Goal: Task Accomplishment & Management: Manage account settings

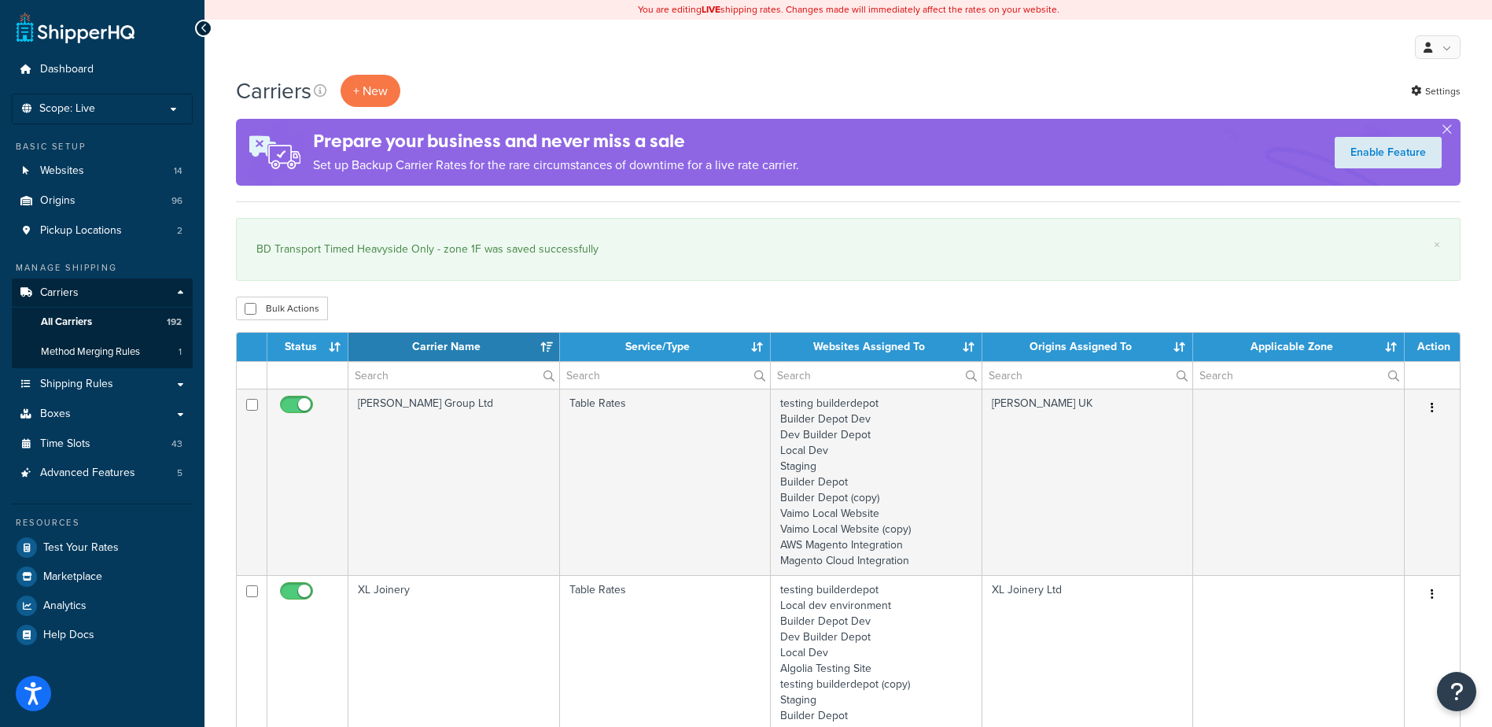
select select "15"
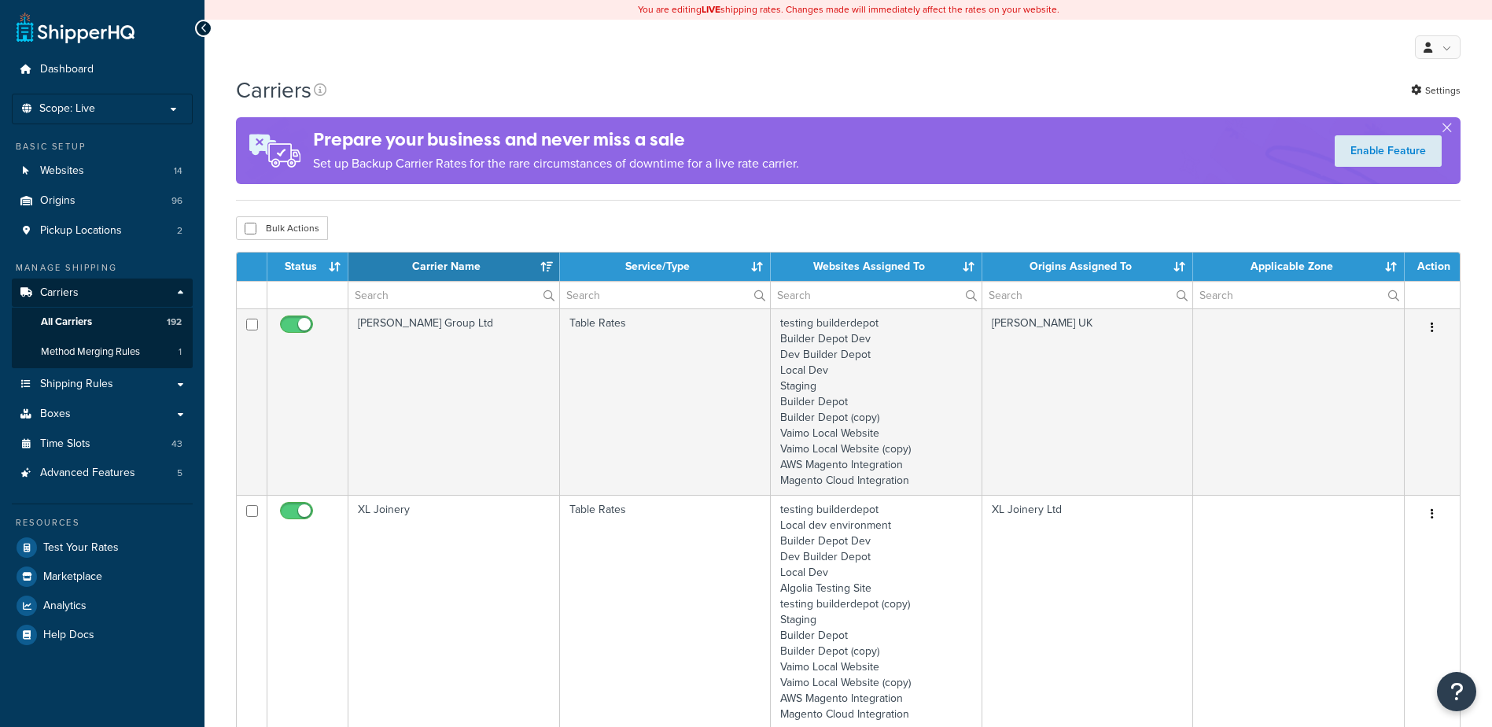
select select "15"
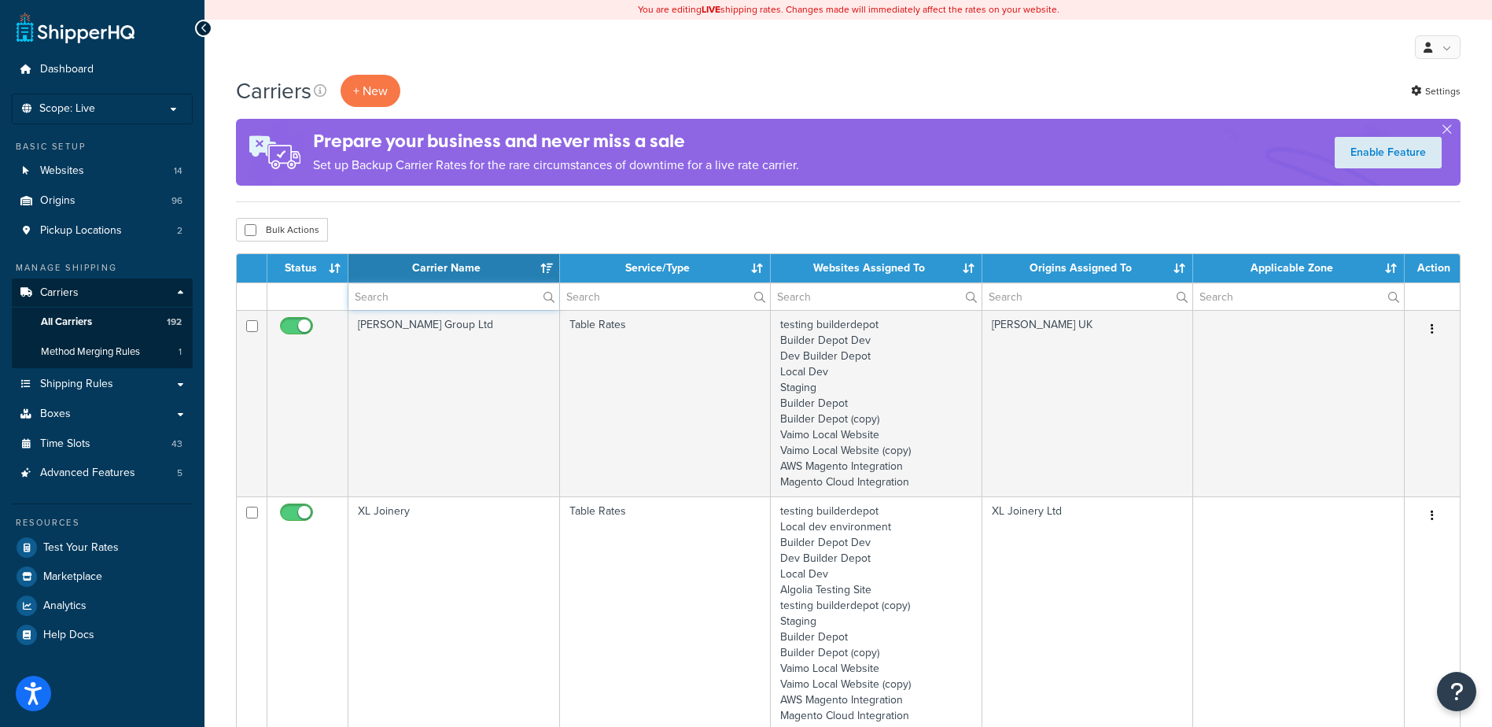
click at [367, 293] on input "text" at bounding box center [453, 296] width 211 height 27
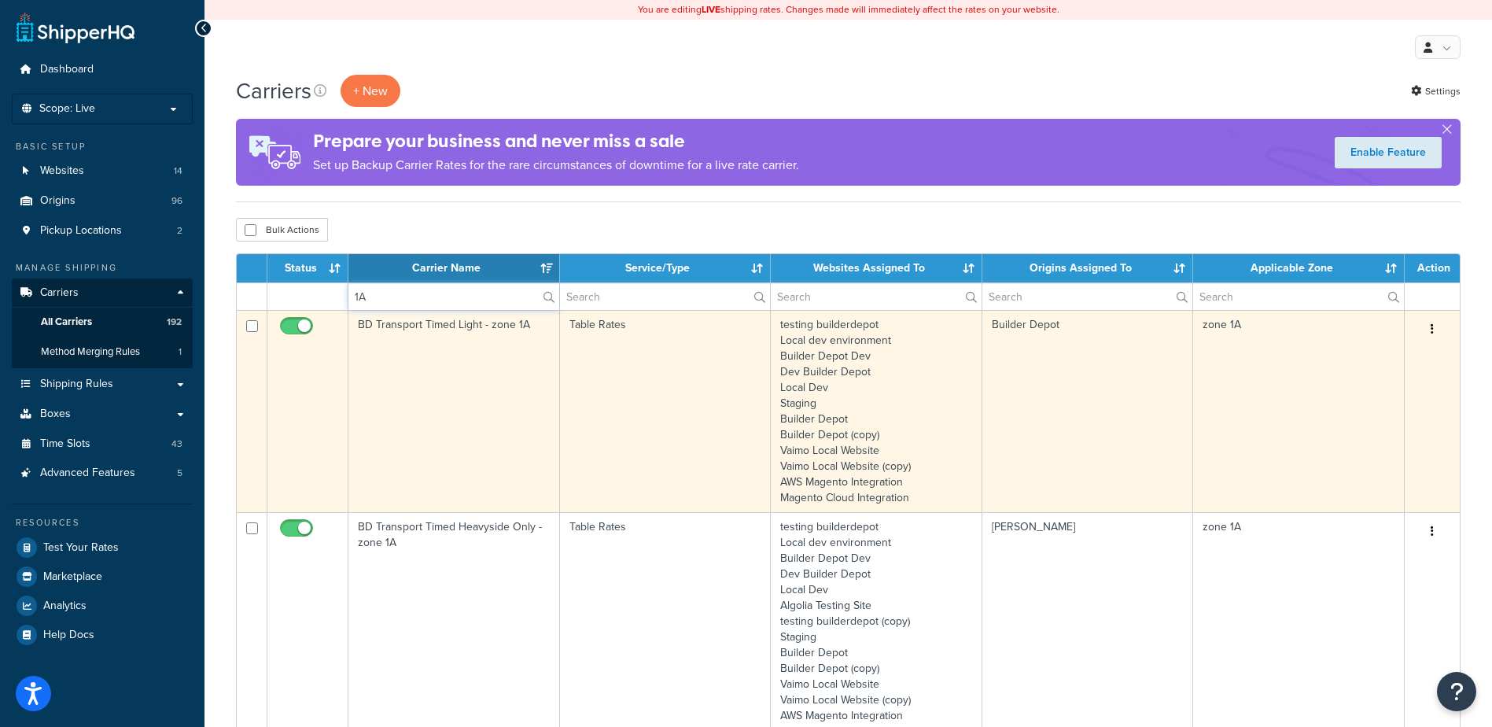
type input "1A"
click at [467, 402] on td "BD Transport Timed Light - zone 1A" at bounding box center [454, 411] width 212 height 202
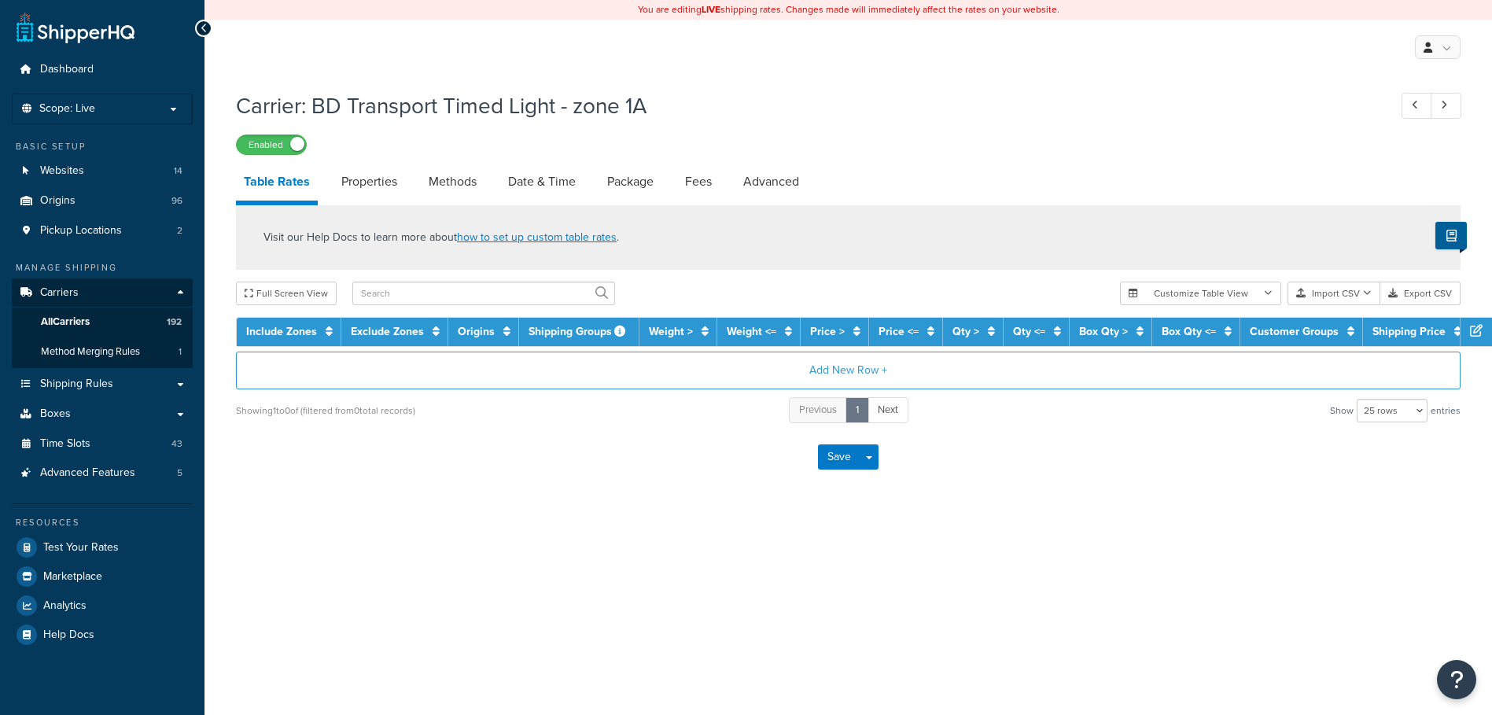
select select "25"
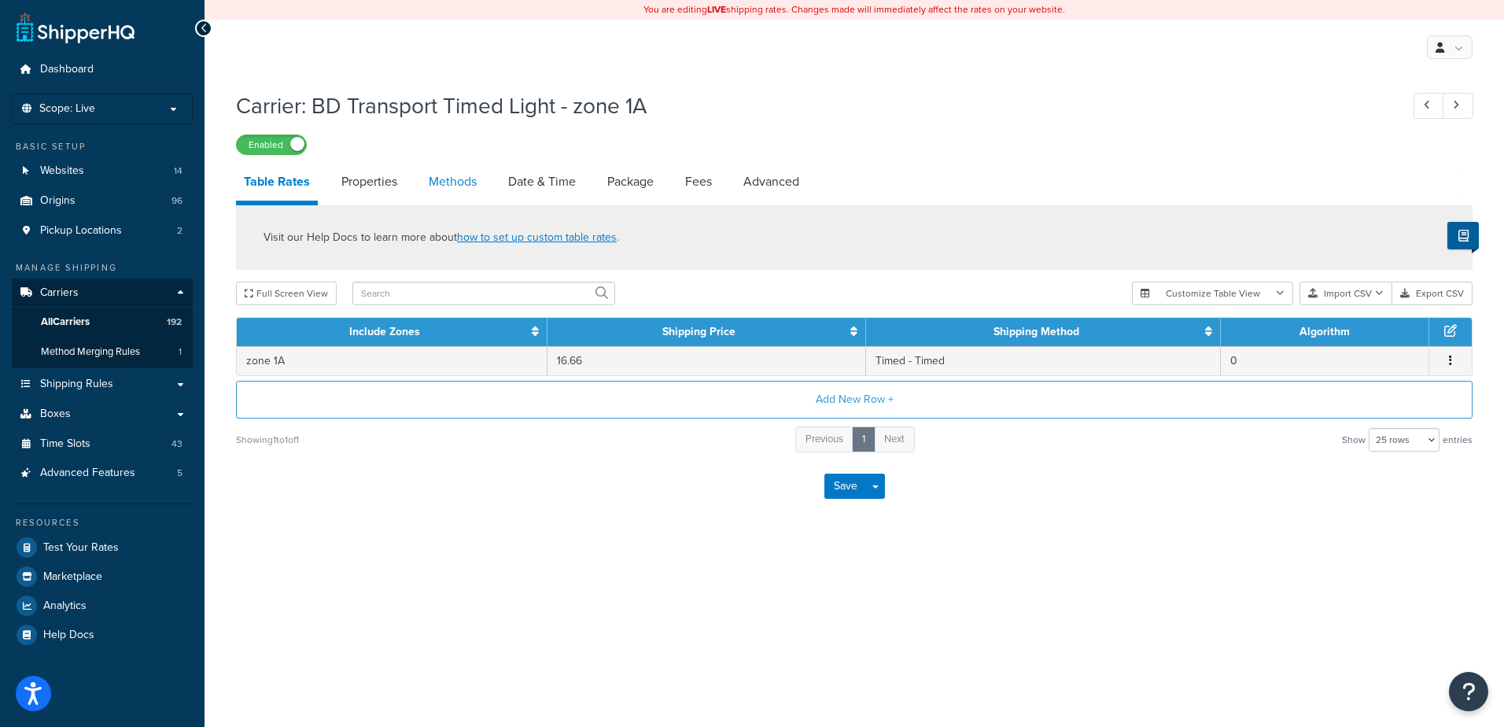
drag, startPoint x: 0, startPoint y: 0, endPoint x: 456, endPoint y: 175, distance: 488.5
click at [456, 175] on link "Methods" at bounding box center [453, 182] width 64 height 38
select select "25"
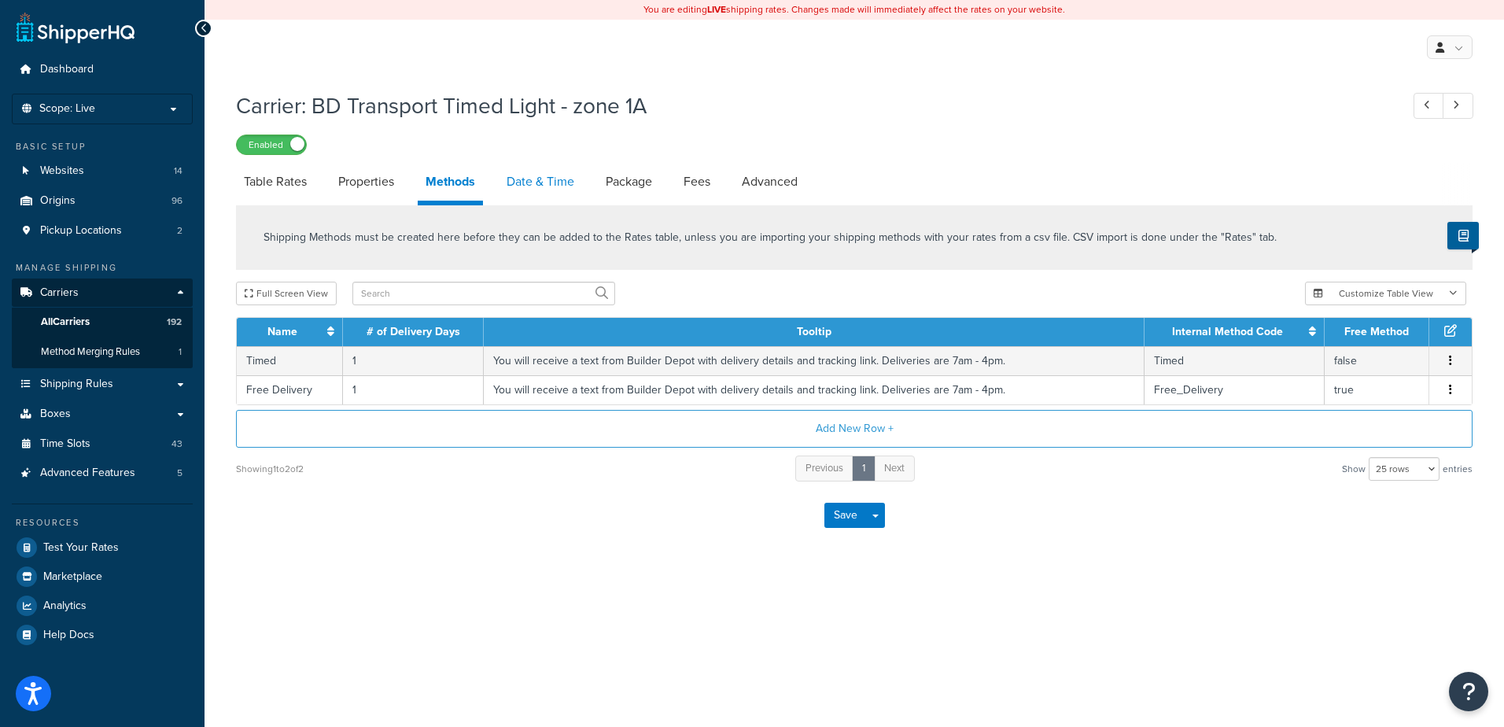
click at [551, 178] on link "Date & Time" at bounding box center [540, 182] width 83 height 38
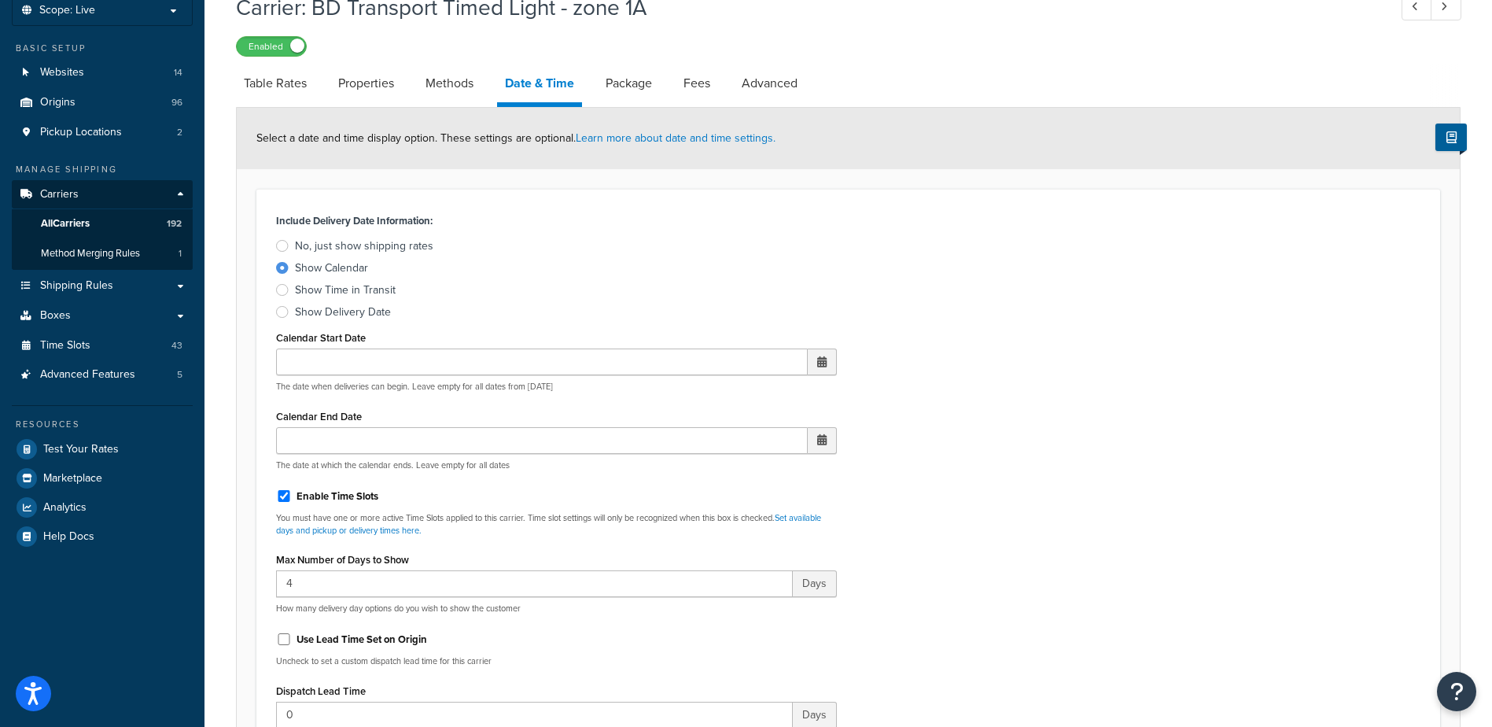
scroll to position [315, 0]
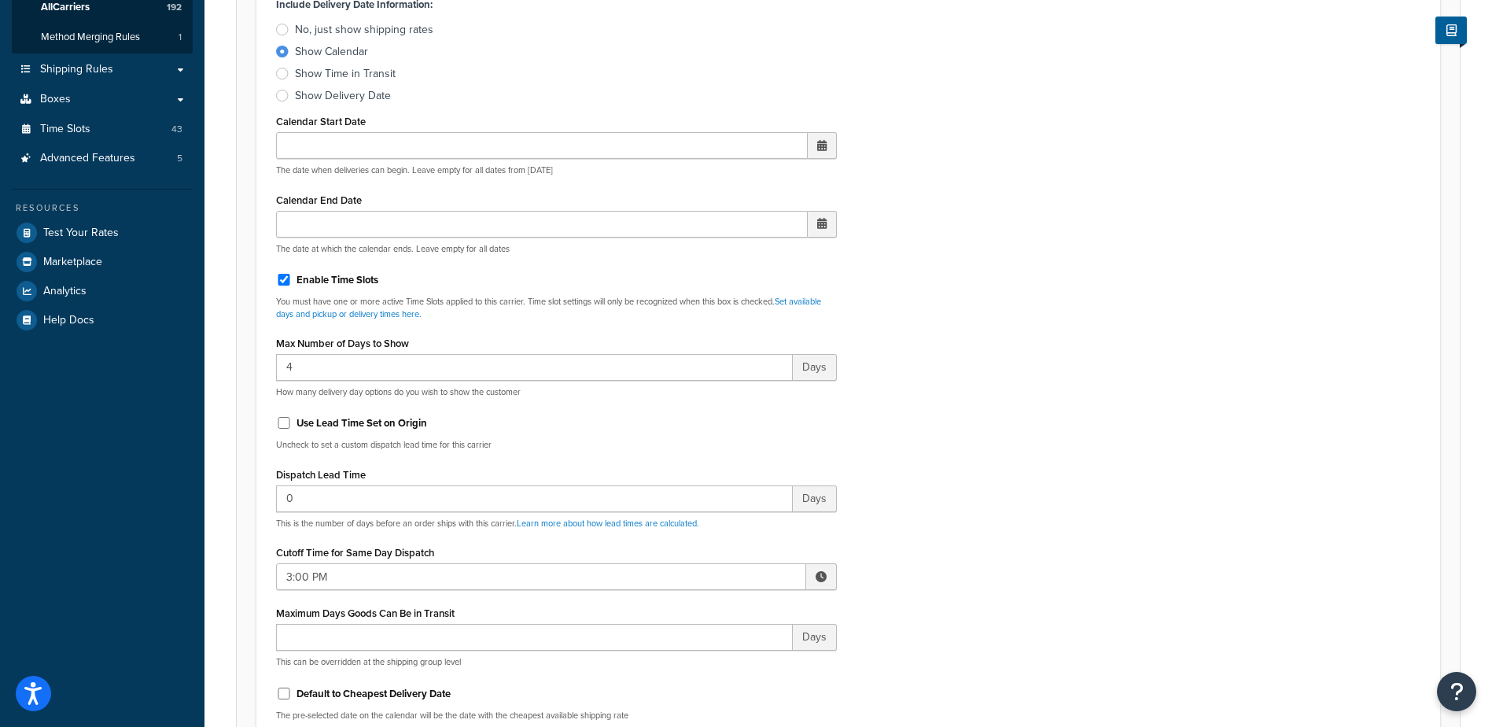
click at [822, 577] on span at bounding box center [821, 576] width 11 height 11
click at [708, 649] on span "▼" at bounding box center [705, 658] width 31 height 31
type input "2:00 PM"
click at [1041, 538] on div "Include Delivery Date Information: No, just show shipping rates Show Calendar S…" at bounding box center [848, 363] width 1168 height 740
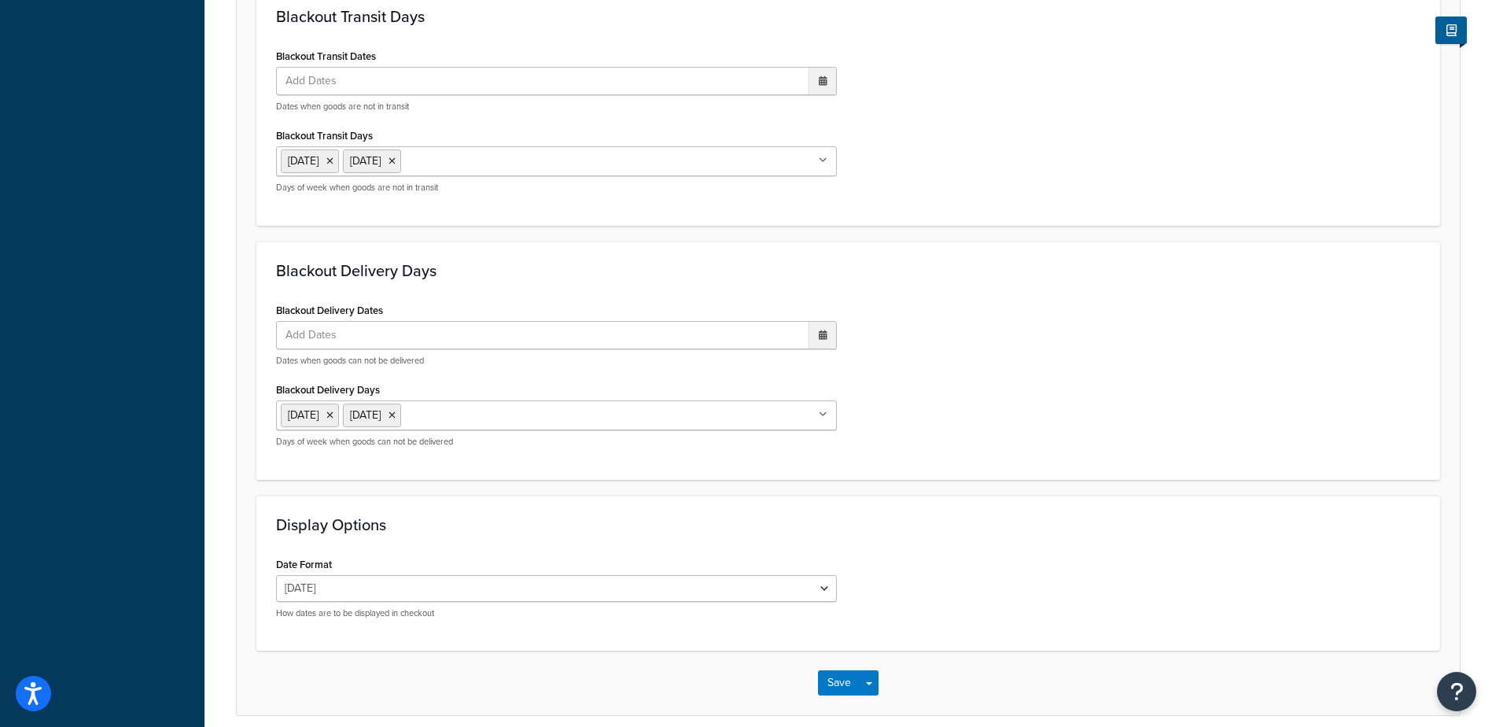
scroll to position [1163, 0]
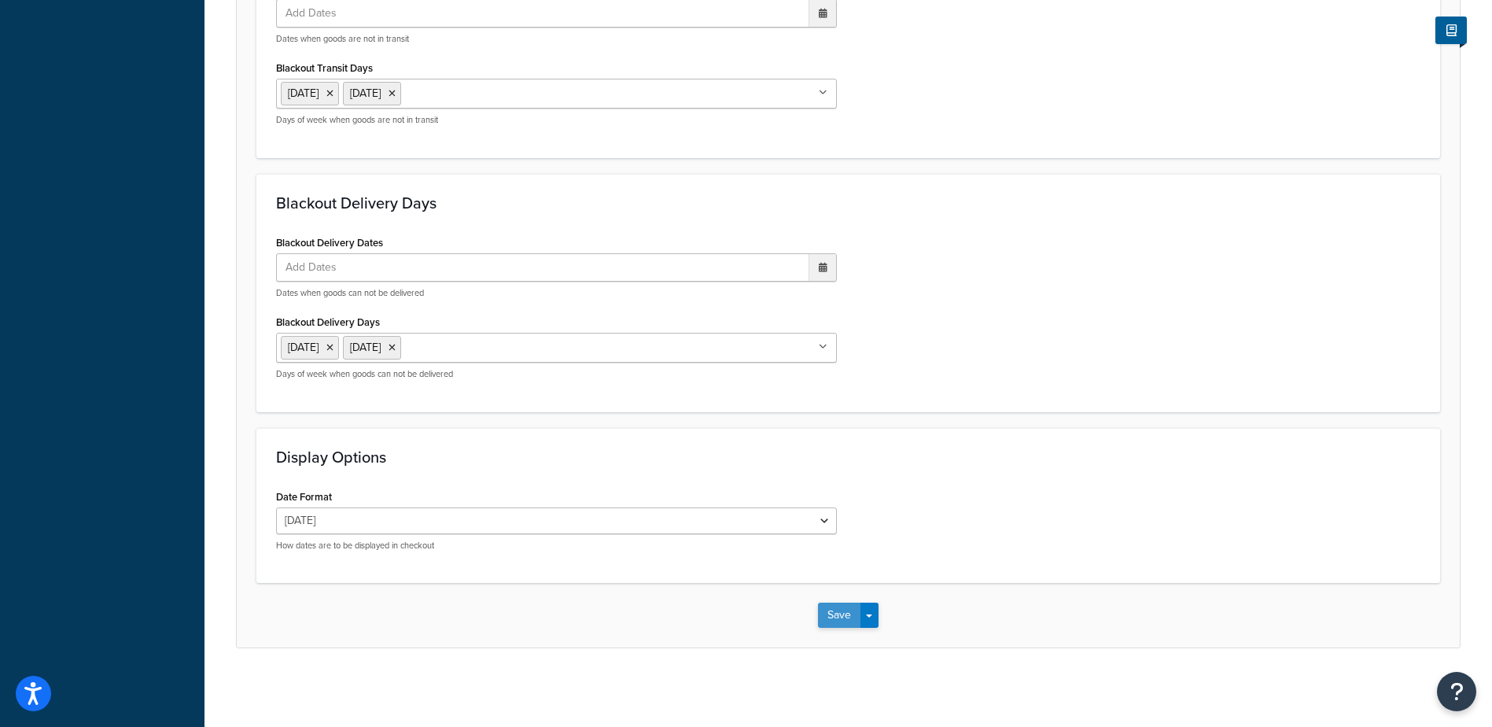
click at [837, 616] on button "Save" at bounding box center [839, 615] width 42 height 25
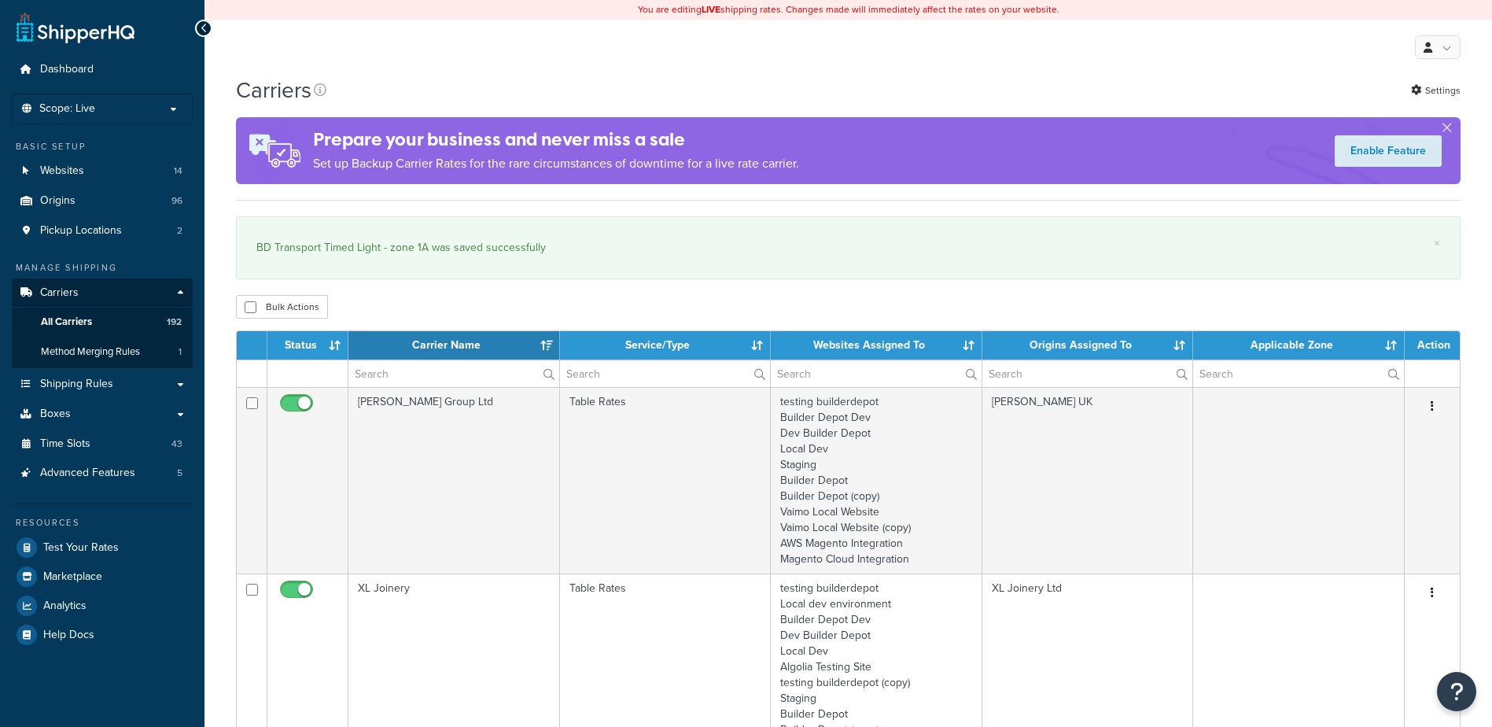
select select "15"
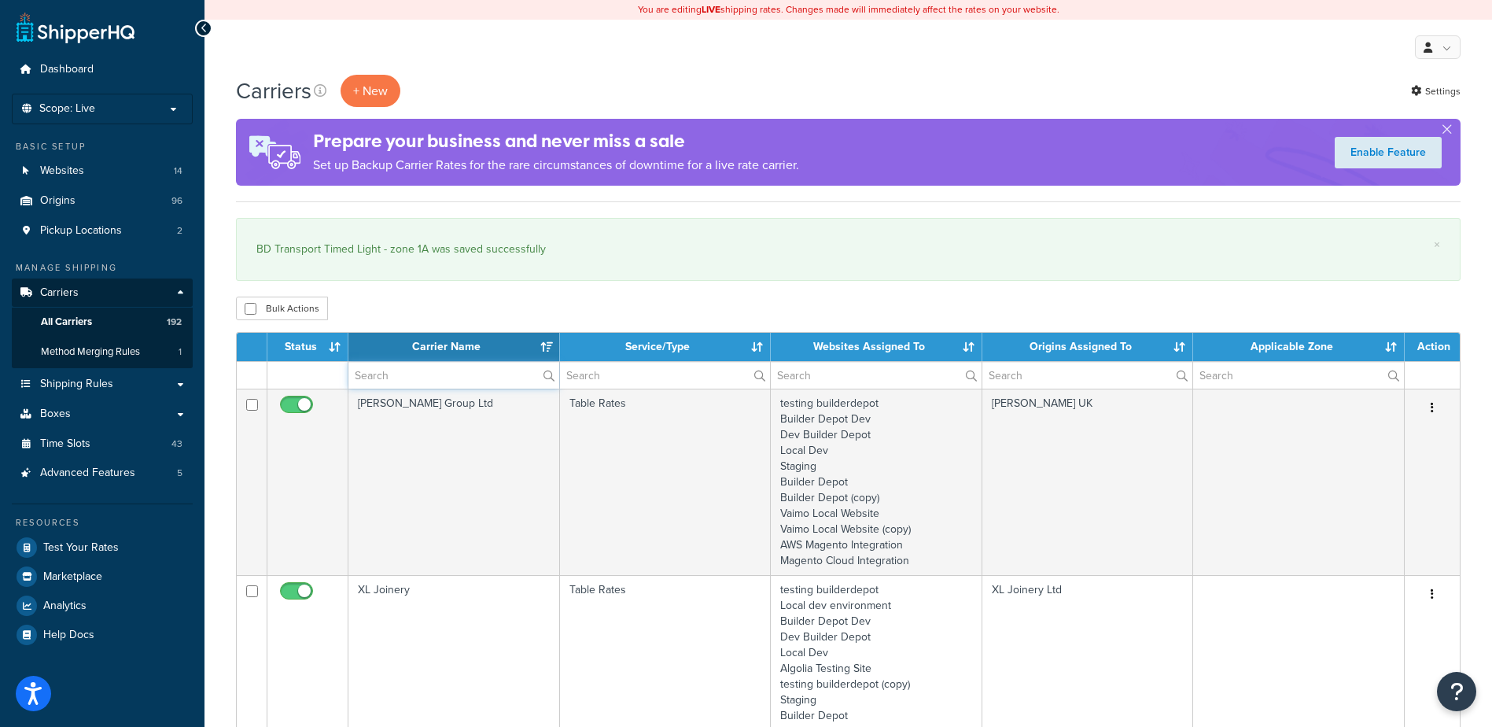
click at [381, 381] on input "text" at bounding box center [453, 375] width 211 height 27
click at [426, 376] on input "text" at bounding box center [453, 375] width 211 height 27
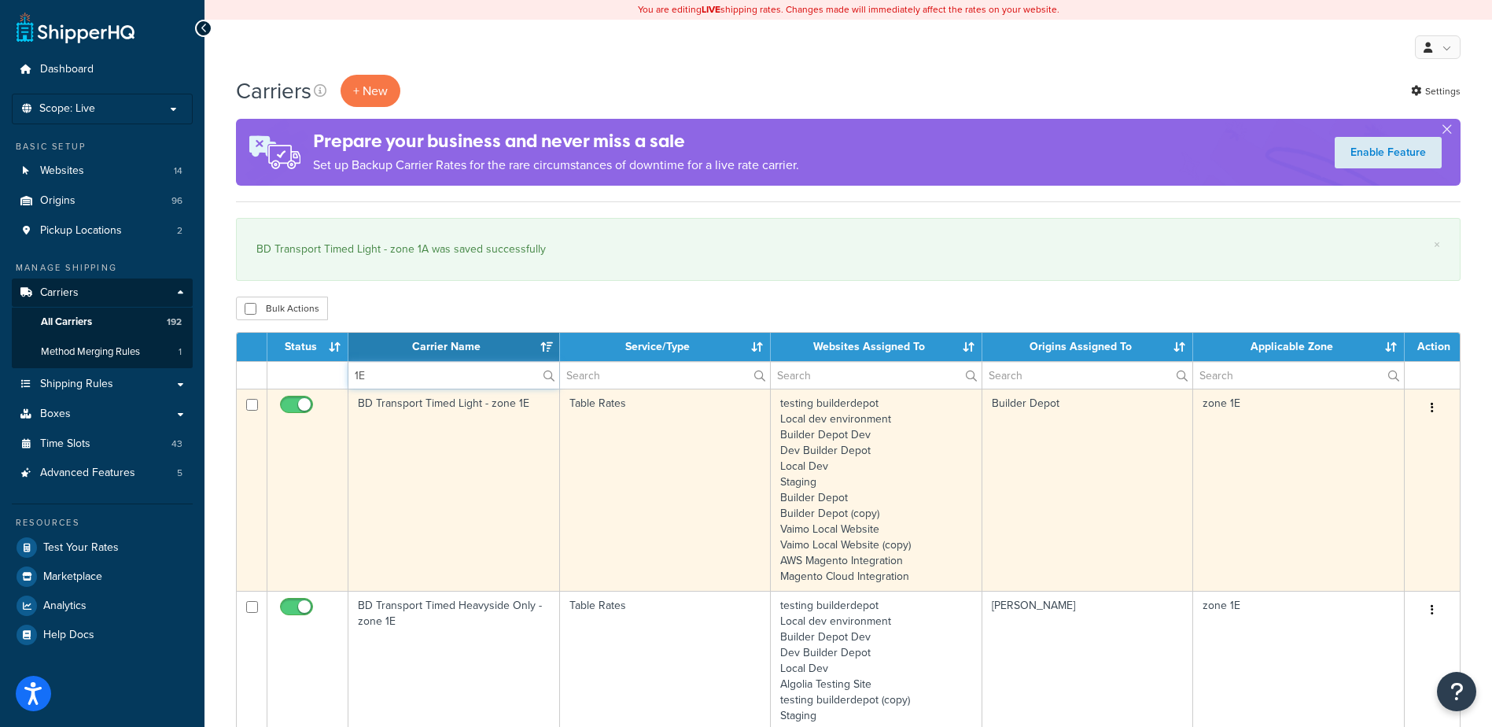
type input "1E"
click at [482, 442] on td "BD Transport Timed Light - zone 1E" at bounding box center [454, 490] width 212 height 202
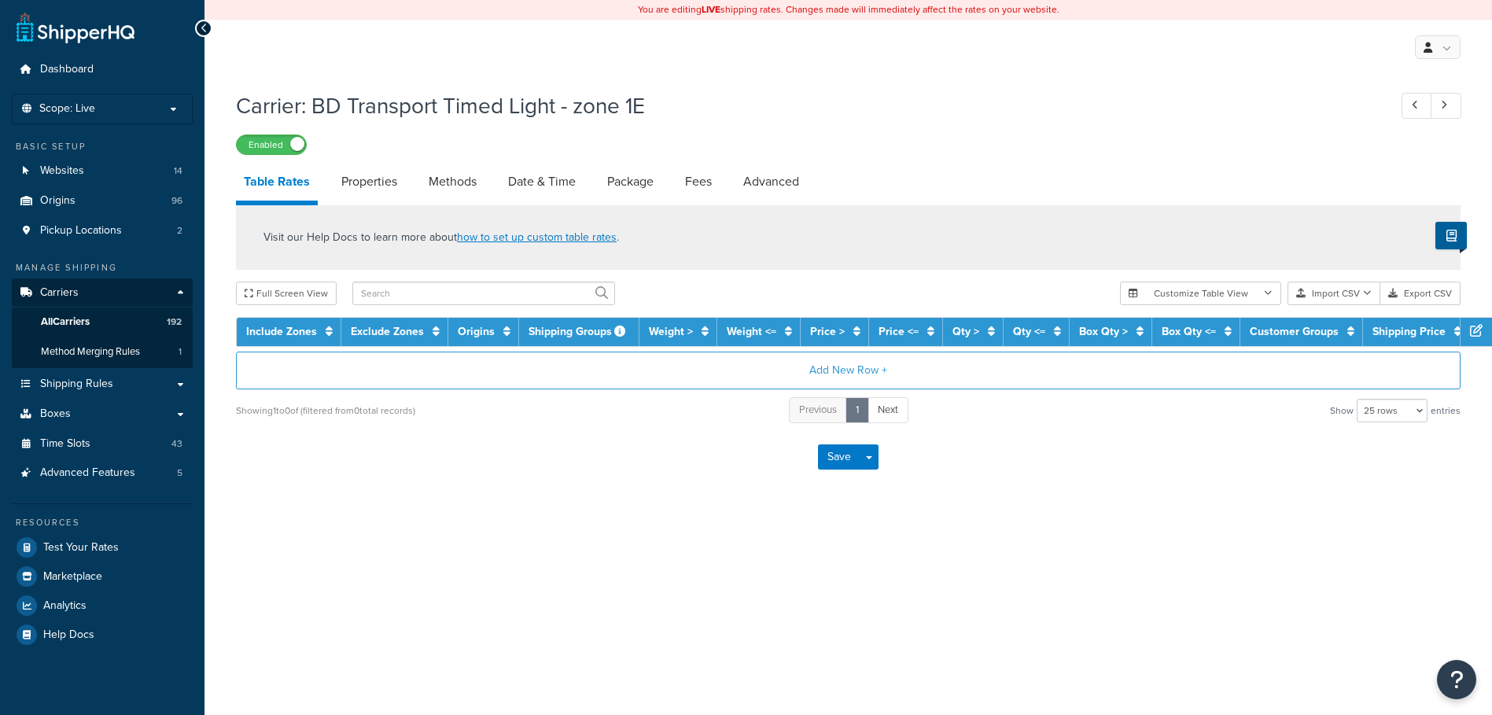
select select "25"
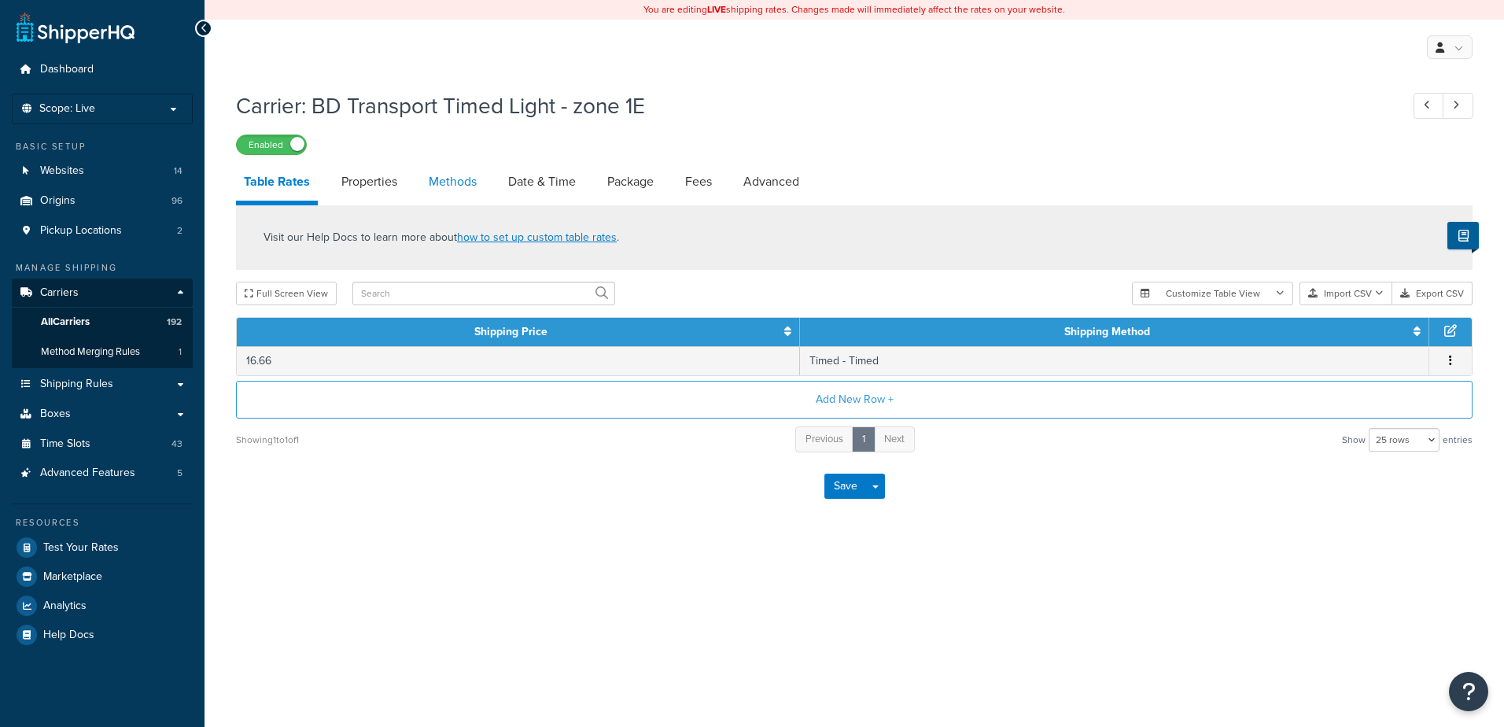
click at [448, 175] on link "Methods" at bounding box center [453, 182] width 64 height 38
select select "25"
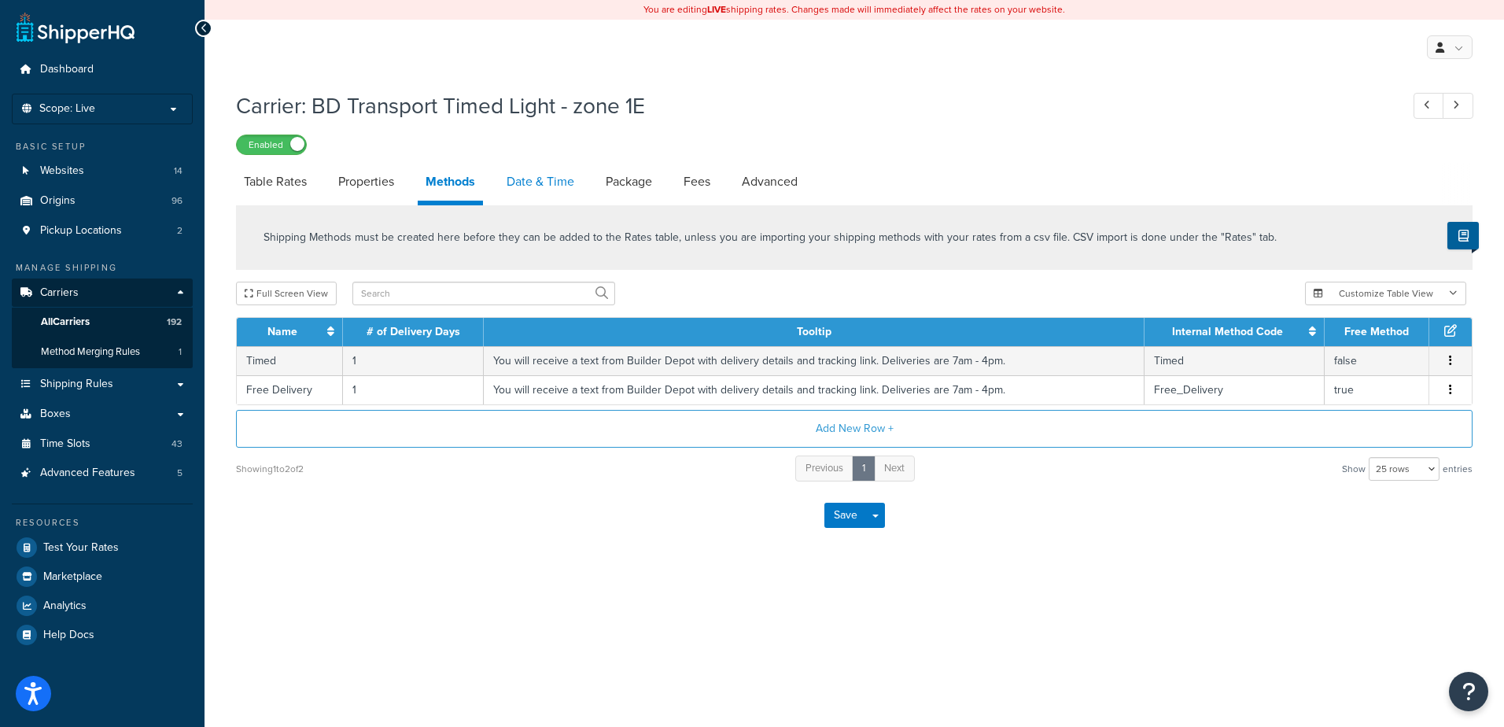
click at [522, 177] on link "Date & Time" at bounding box center [540, 182] width 83 height 38
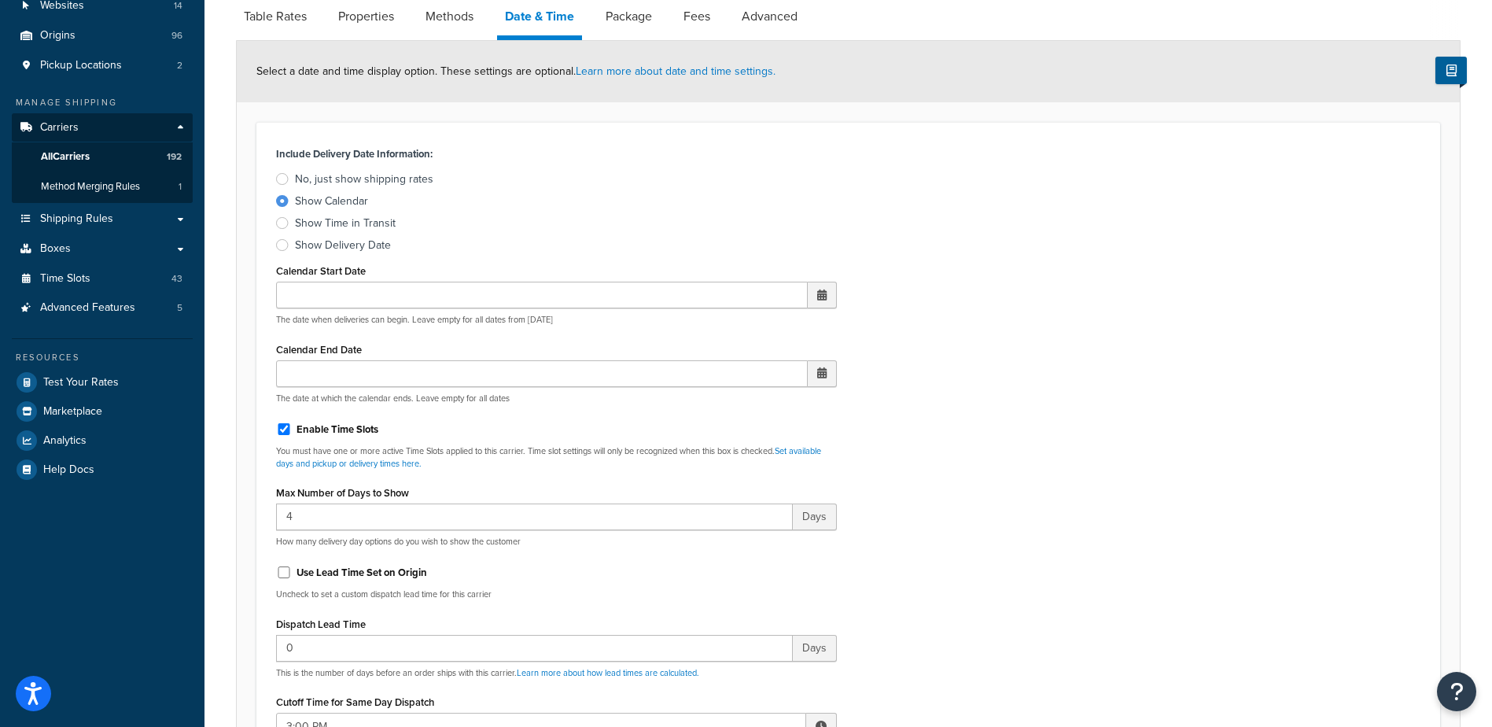
scroll to position [393, 0]
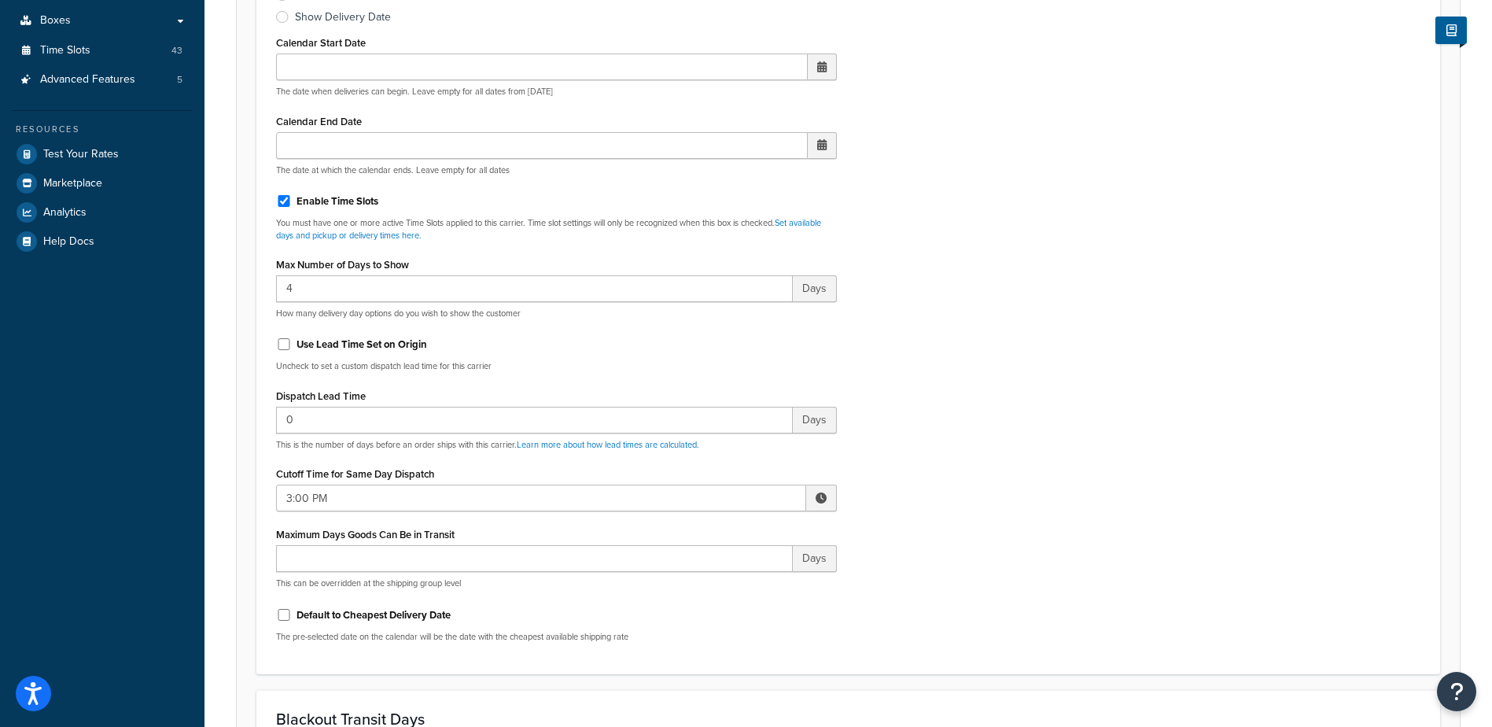
click at [823, 498] on span at bounding box center [821, 497] width 11 height 11
click at [696, 581] on span "▼" at bounding box center [705, 579] width 31 height 31
type input "2:00 PM"
click at [971, 506] on div "Include Delivery Date Information: No, just show shipping rates Show Calendar S…" at bounding box center [848, 284] width 1168 height 740
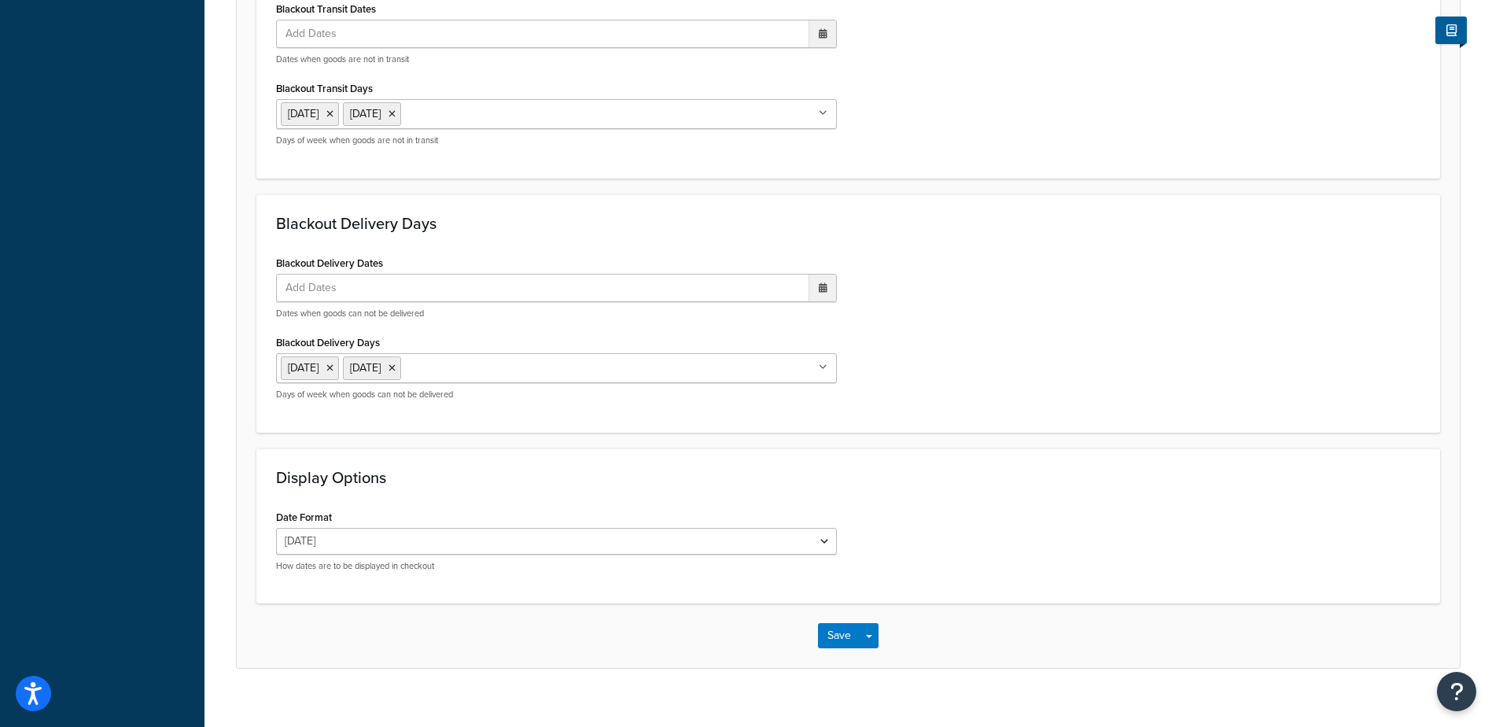
scroll to position [1163, 0]
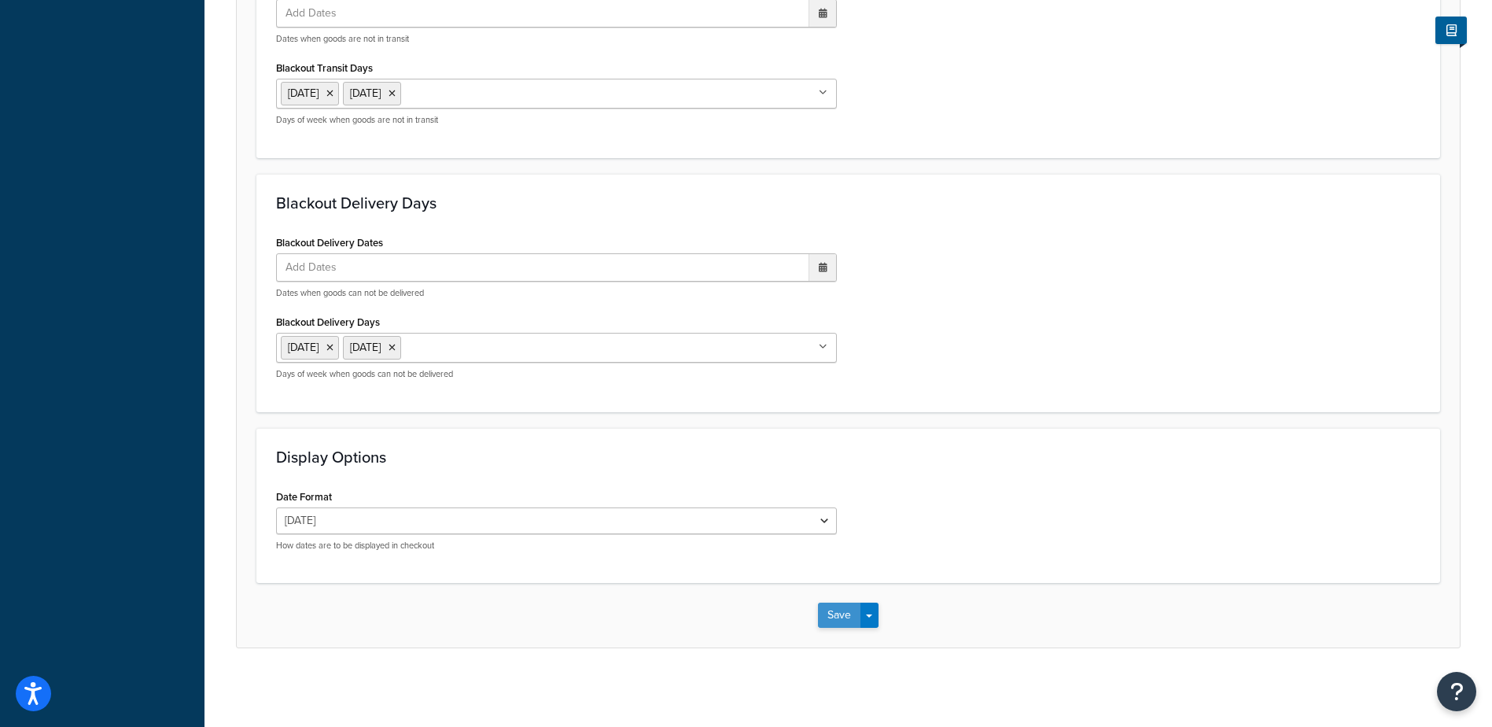
click at [836, 611] on button "Save" at bounding box center [839, 615] width 42 height 25
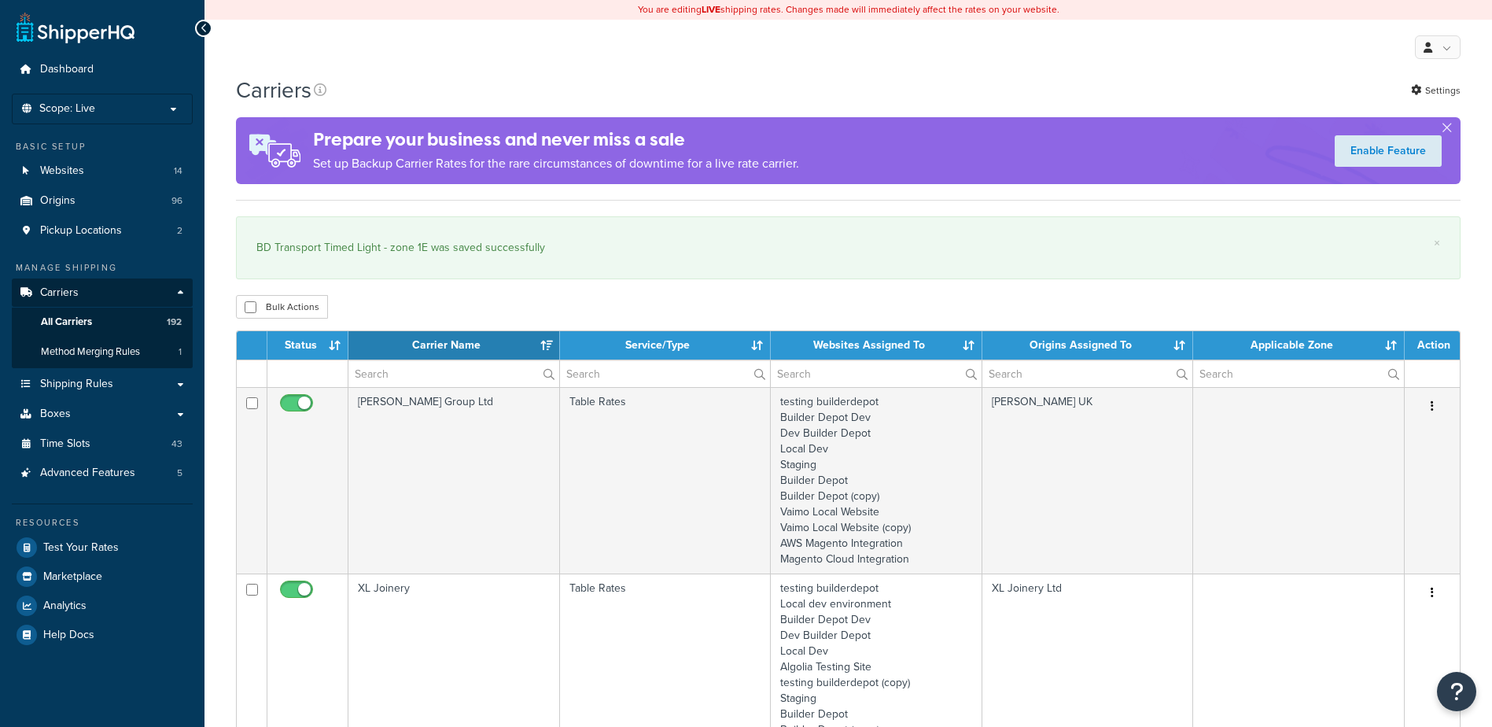
select select "15"
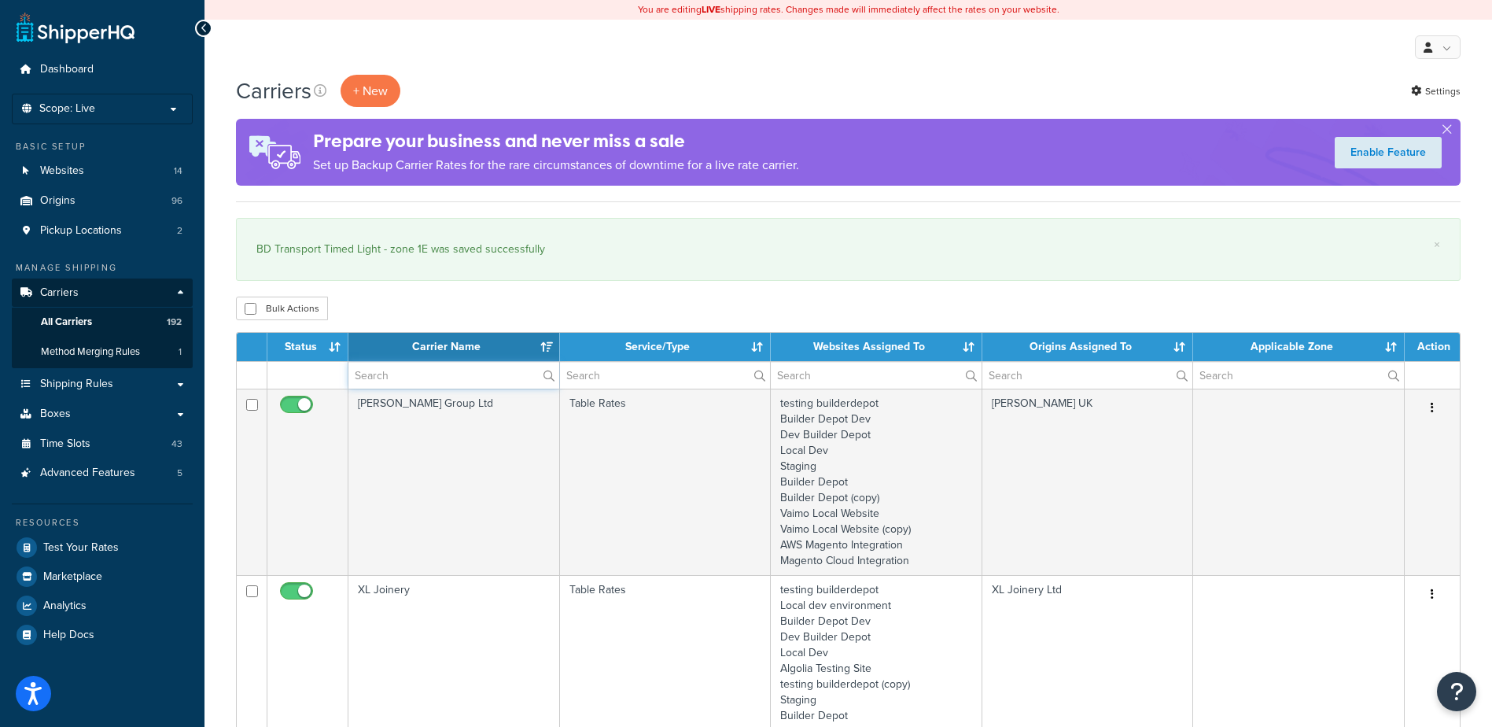
click at [393, 374] on input "text" at bounding box center [453, 375] width 211 height 27
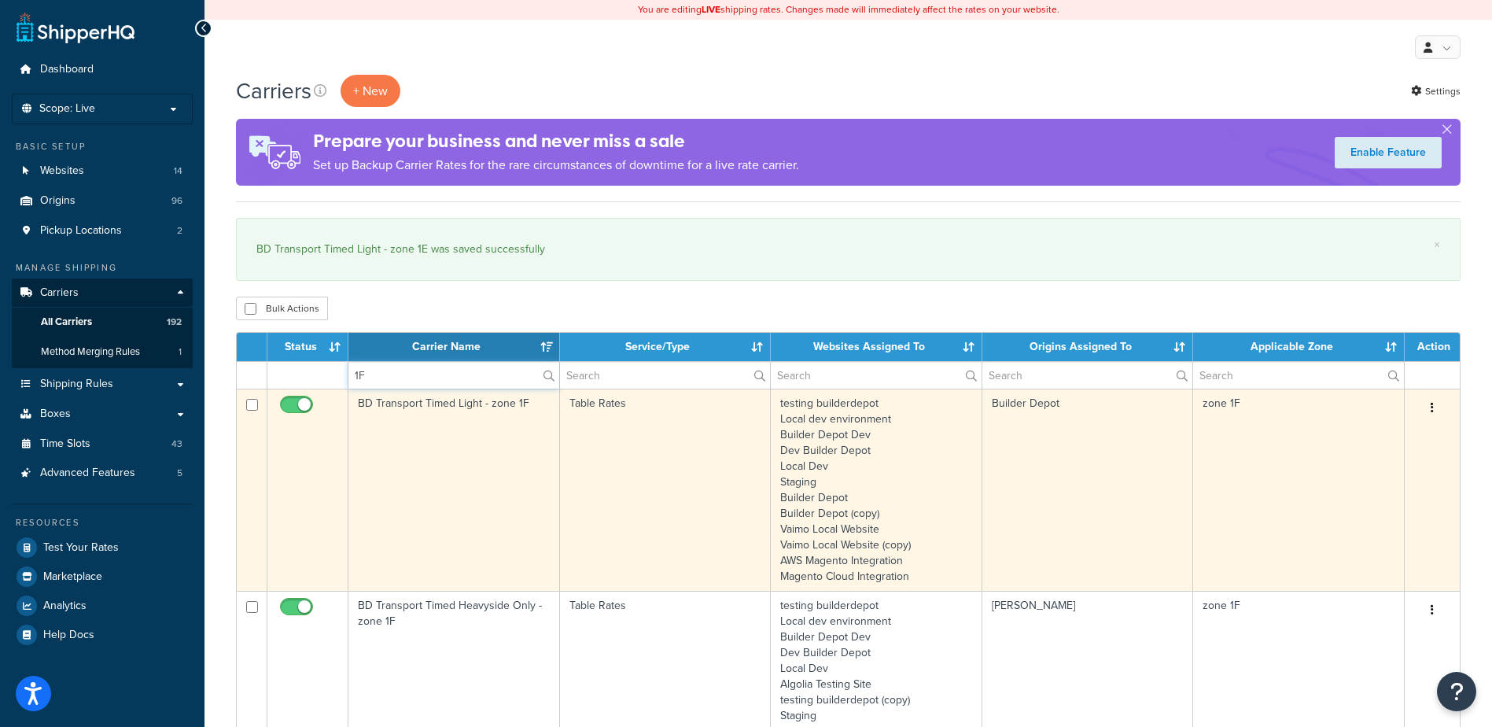
type input "1F"
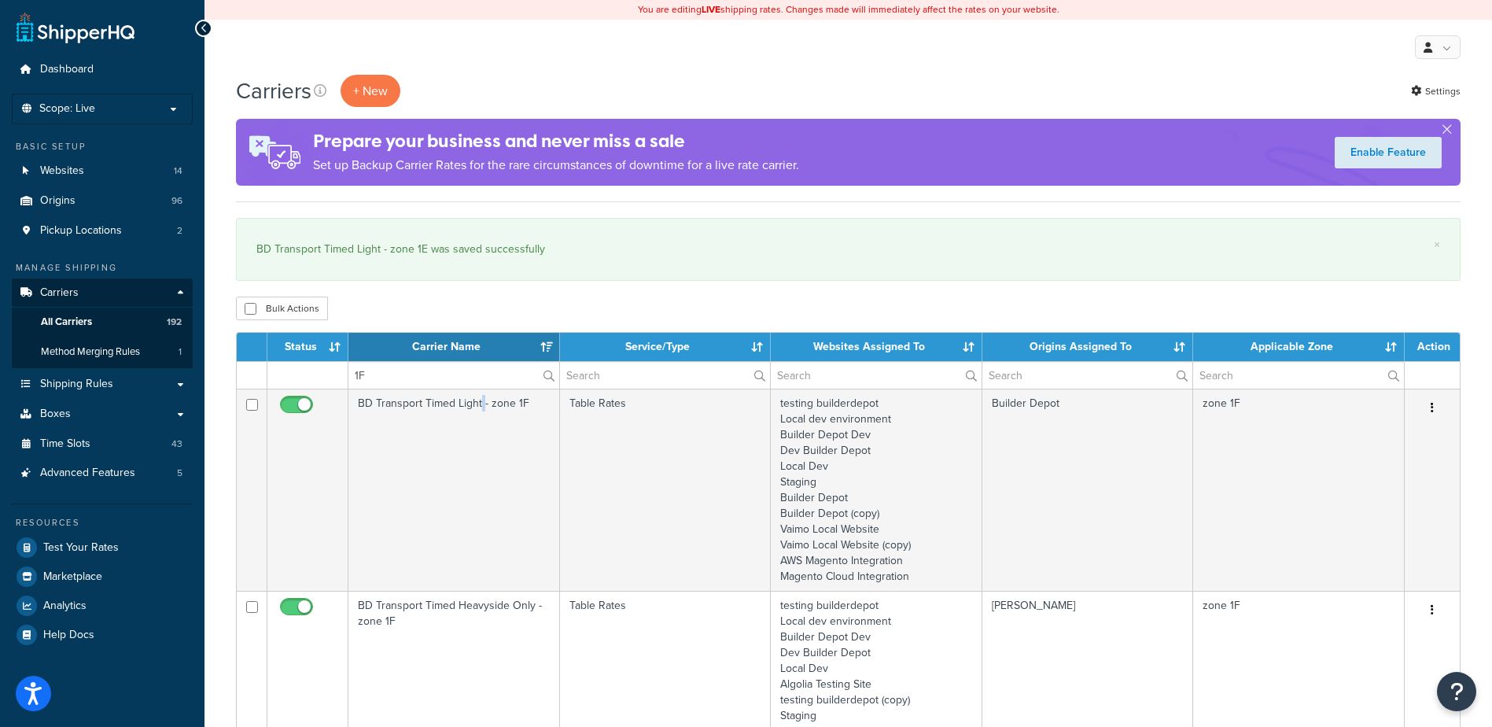
click at [480, 452] on td "BD Transport Timed Light - zone 1F" at bounding box center [454, 490] width 212 height 202
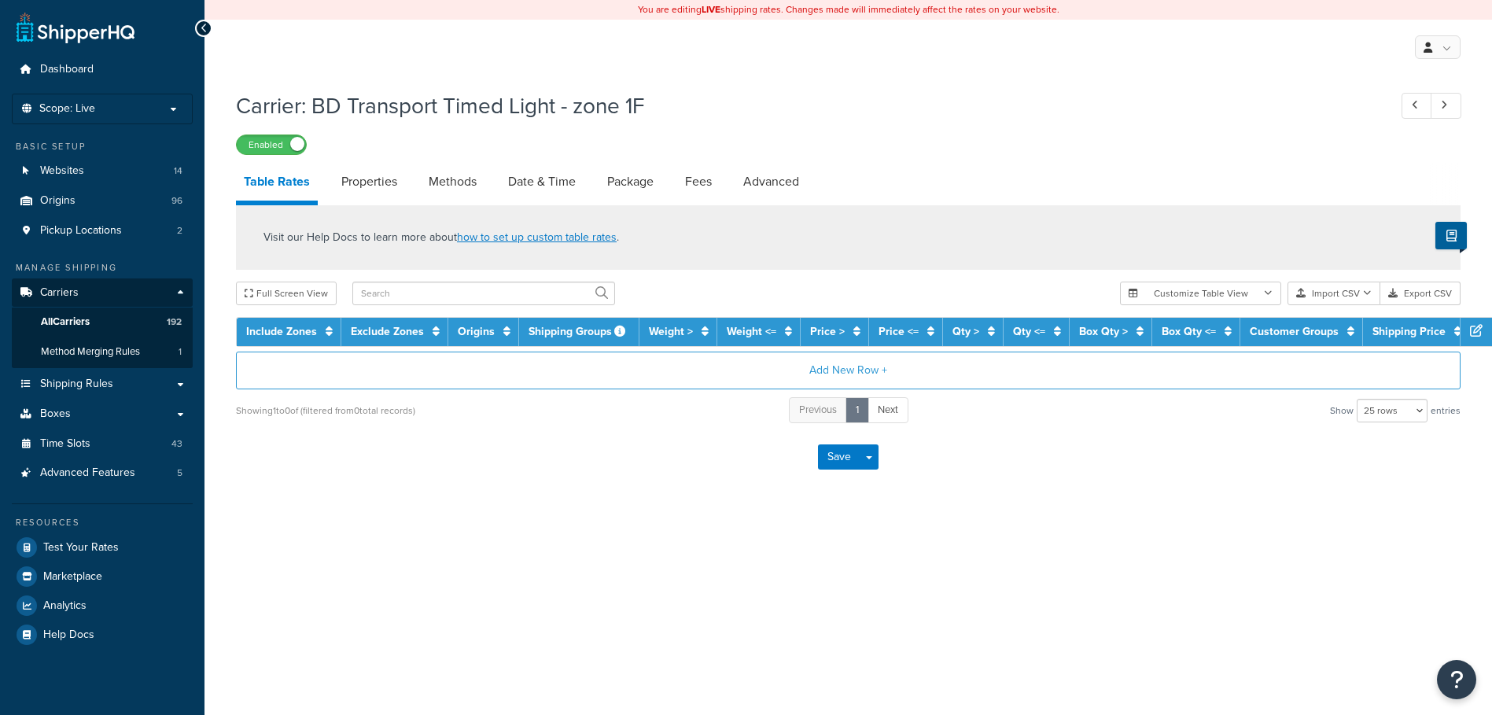
select select "25"
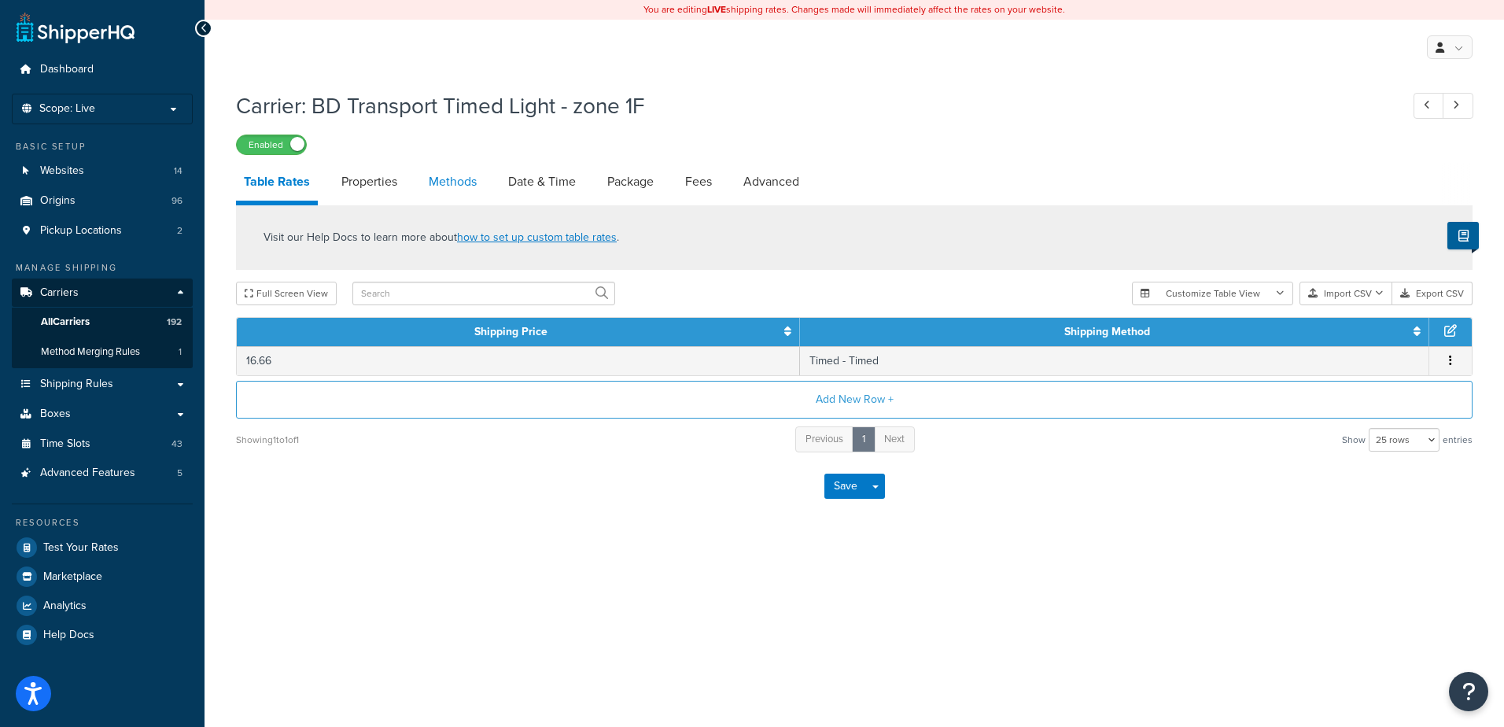
click at [441, 179] on link "Methods" at bounding box center [453, 182] width 64 height 38
select select "25"
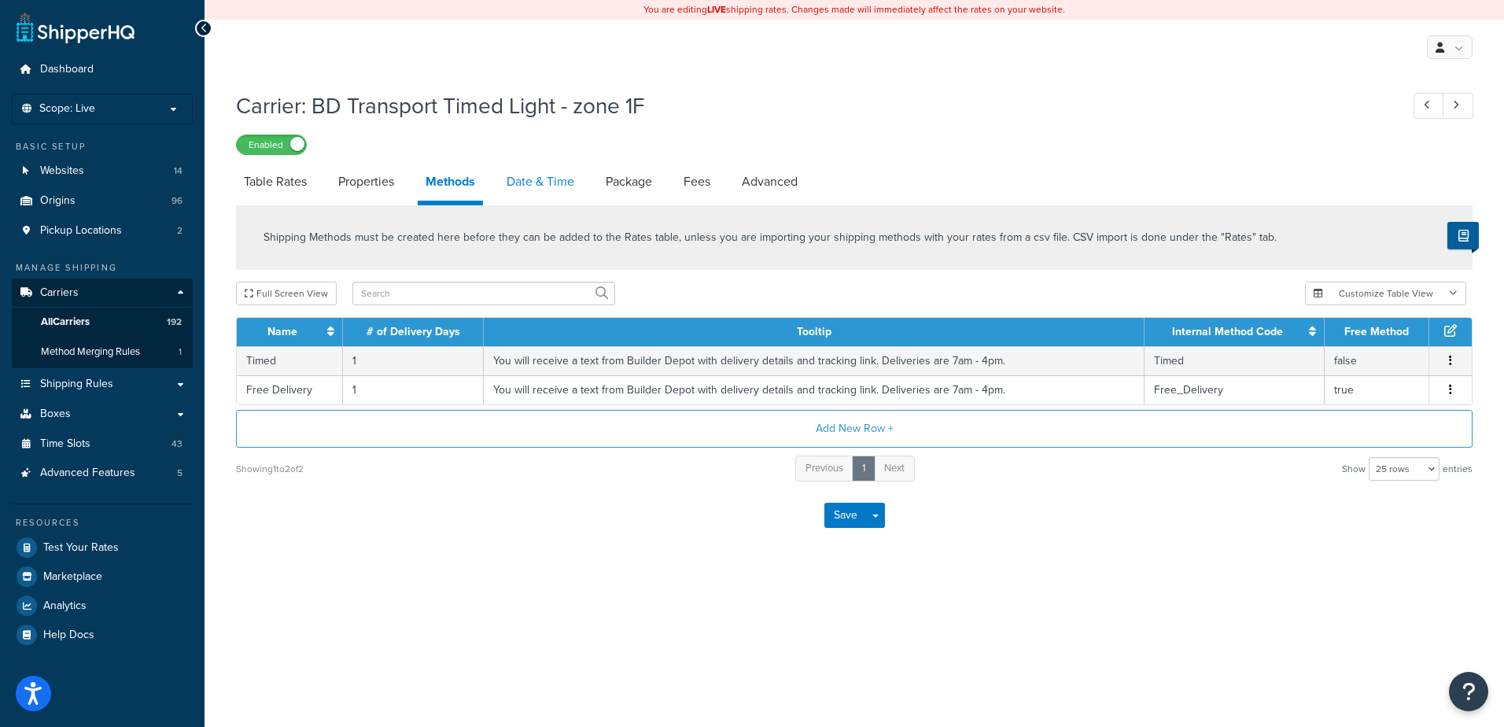
click at [539, 182] on link "Date & Time" at bounding box center [540, 182] width 83 height 38
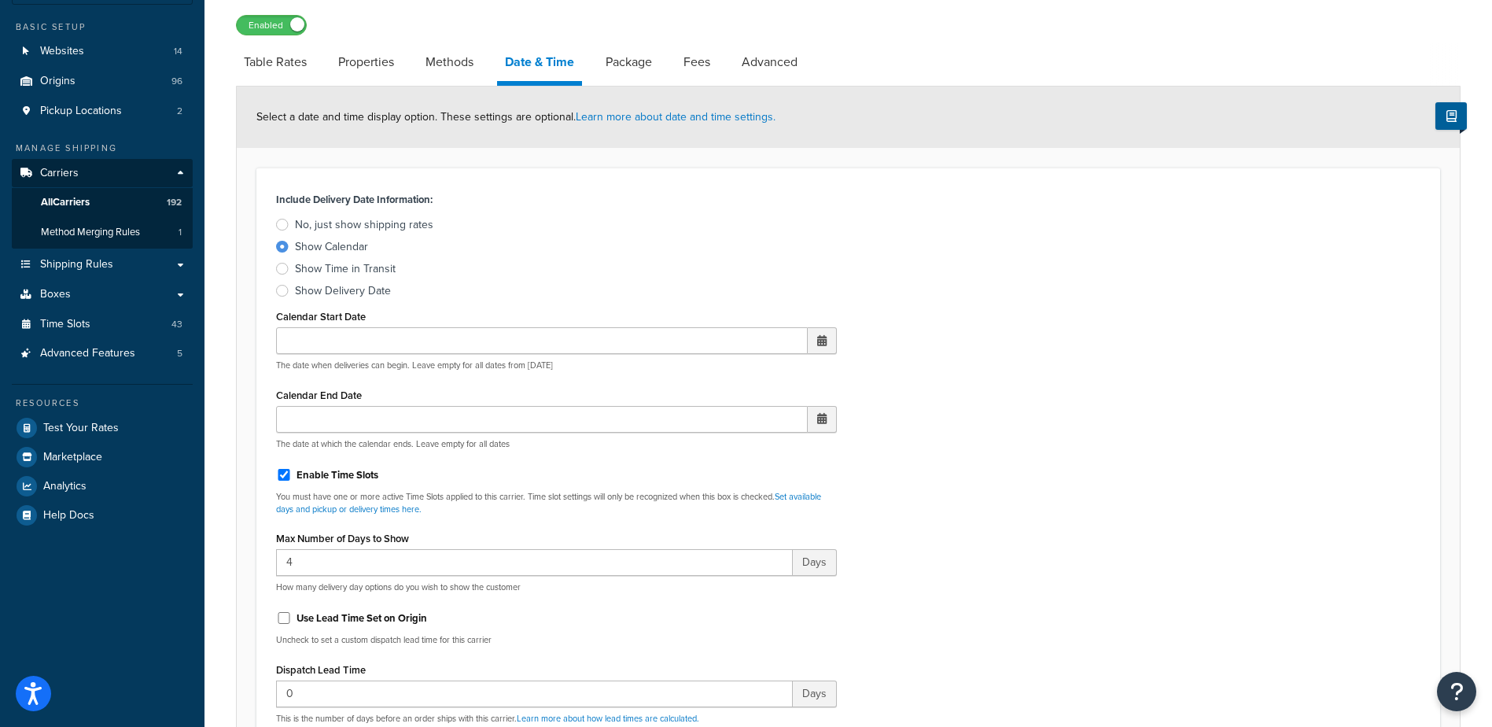
scroll to position [236, 0]
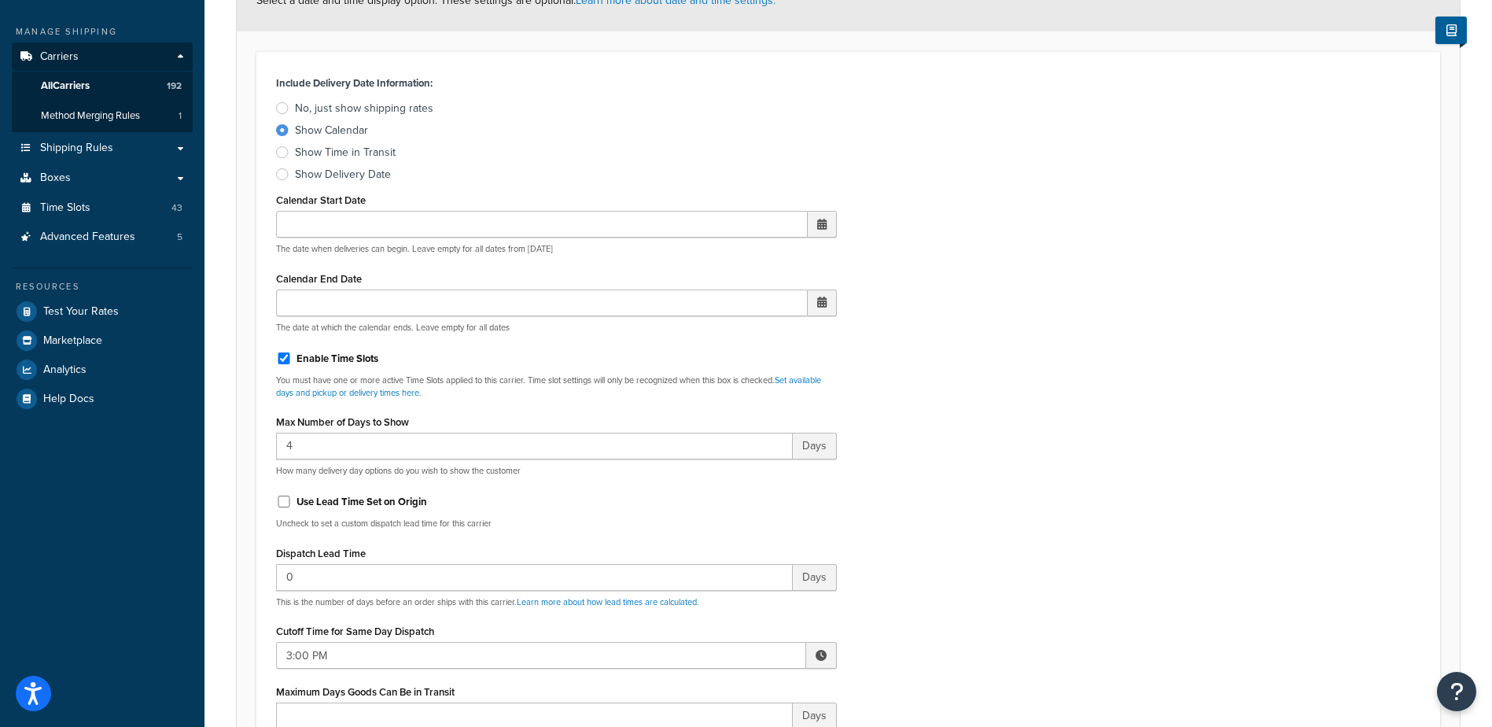
click at [816, 651] on span at bounding box center [821, 655] width 11 height 11
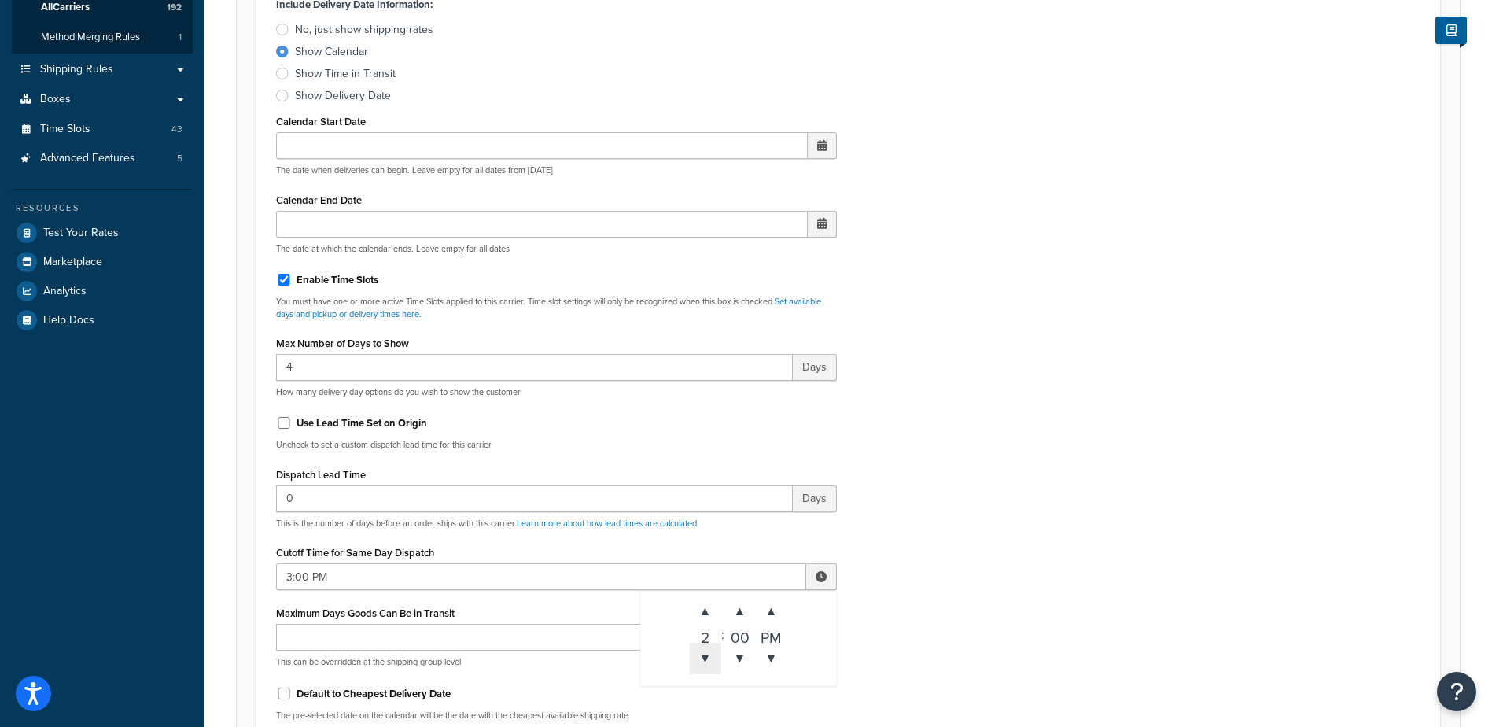
click at [706, 664] on span "▼" at bounding box center [705, 658] width 31 height 31
type input "2:00 PM"
click at [968, 568] on div "Include Delivery Date Information: No, just show shipping rates Show Calendar S…" at bounding box center [848, 363] width 1168 height 740
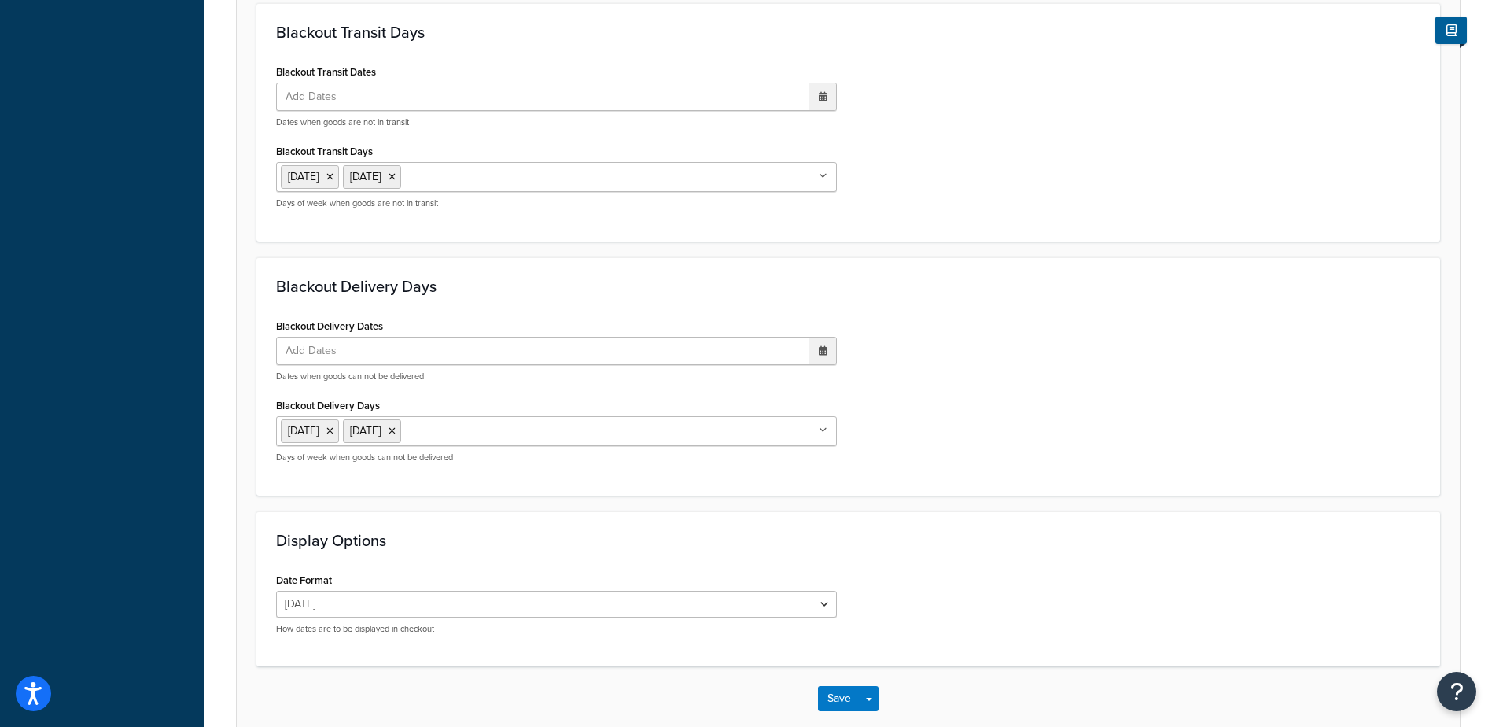
scroll to position [1163, 0]
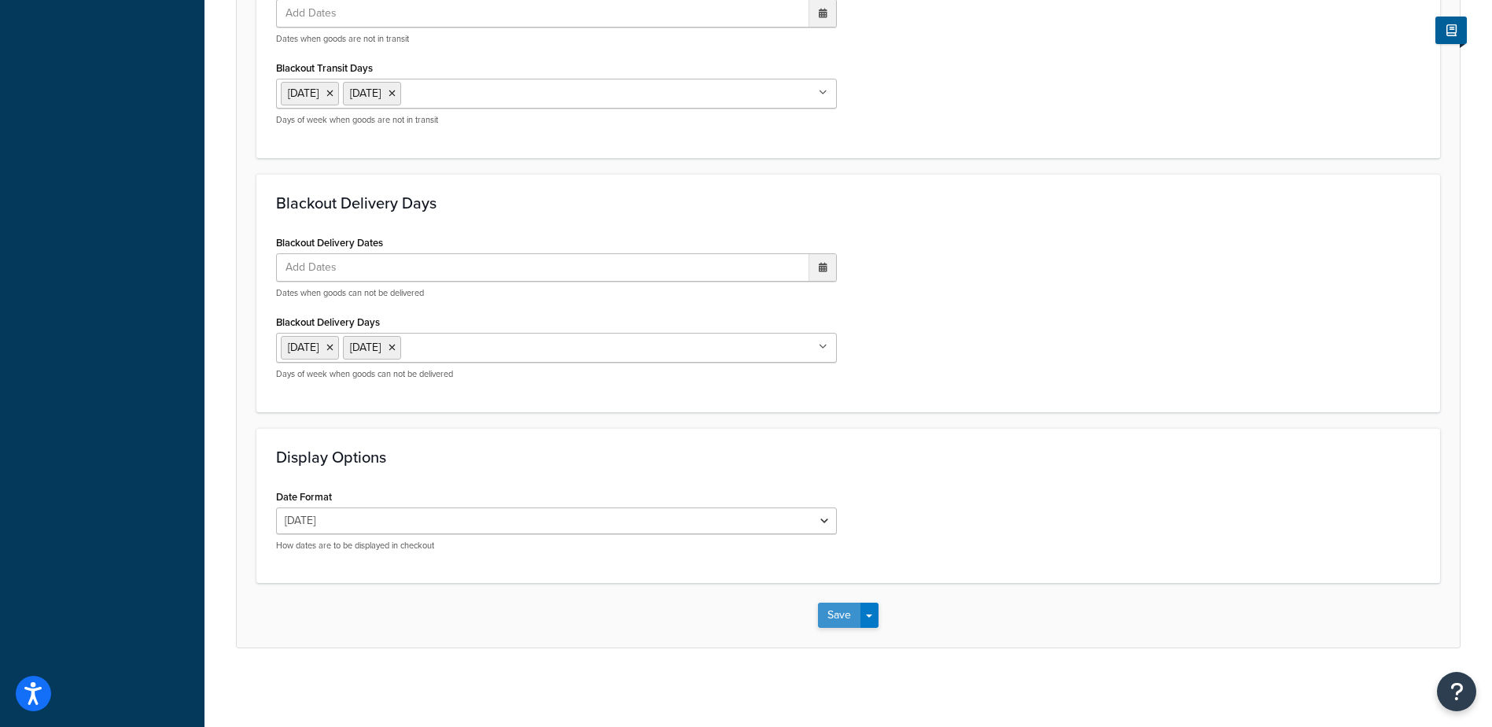
click at [833, 606] on button "Save" at bounding box center [839, 615] width 42 height 25
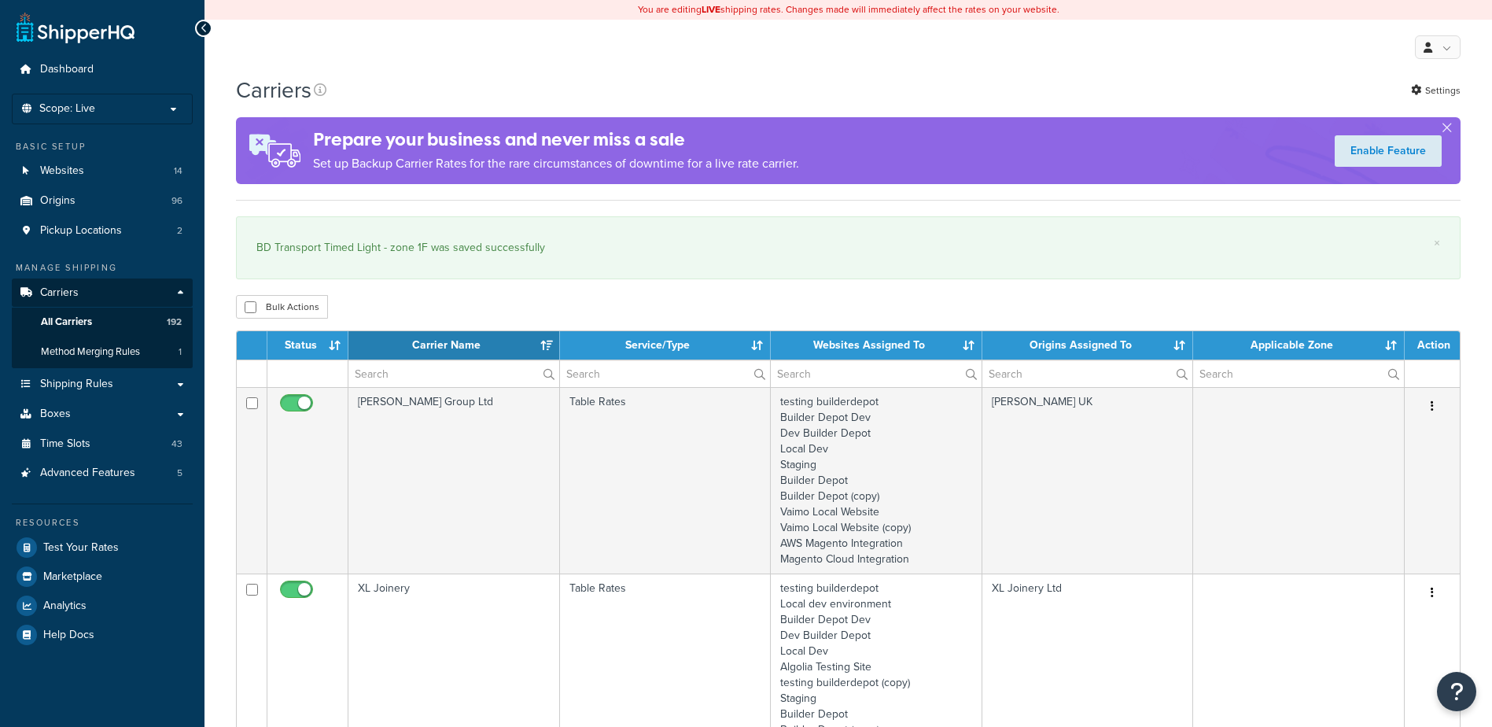
select select "15"
